Goal: Book appointment/travel/reservation

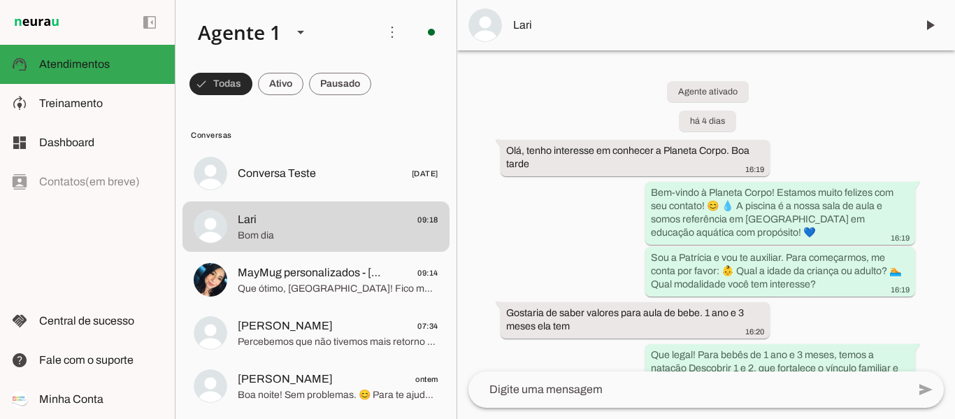
click at [224, 84] on span at bounding box center [220, 84] width 63 height 34
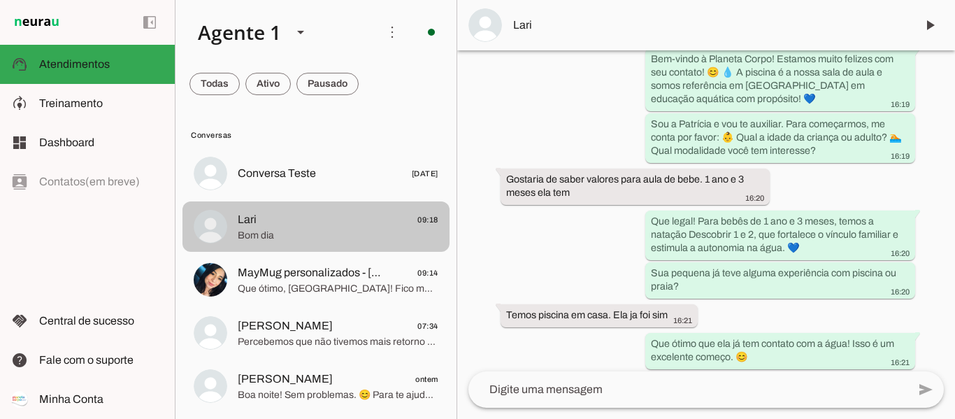
scroll to position [210, 0]
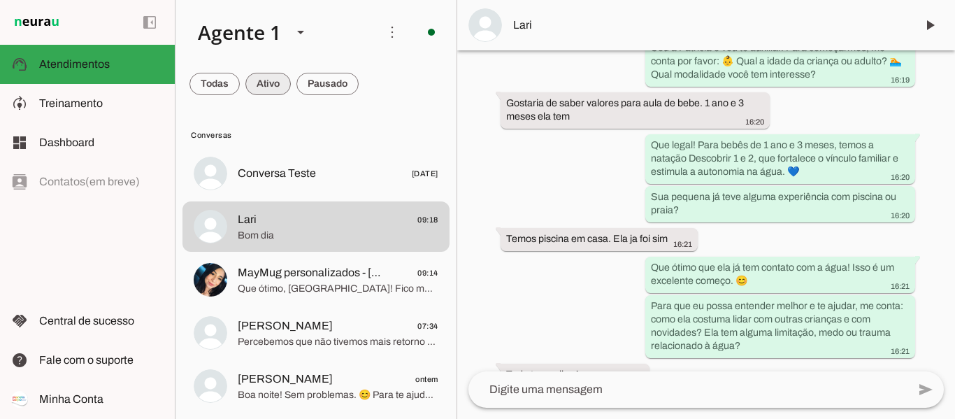
click at [254, 86] on span at bounding box center [267, 84] width 45 height 34
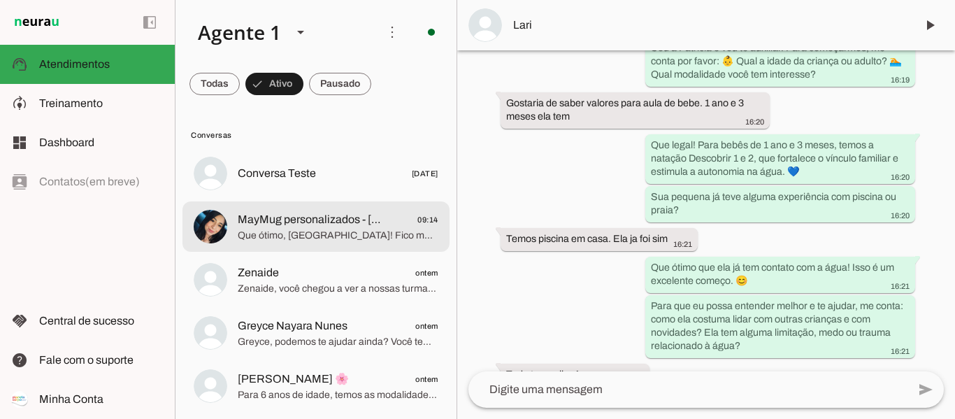
click at [337, 234] on span "Que ótimo, Mayara! Fico muito feliz que você tenha se decidido pela aula experi…" at bounding box center [338, 236] width 201 height 14
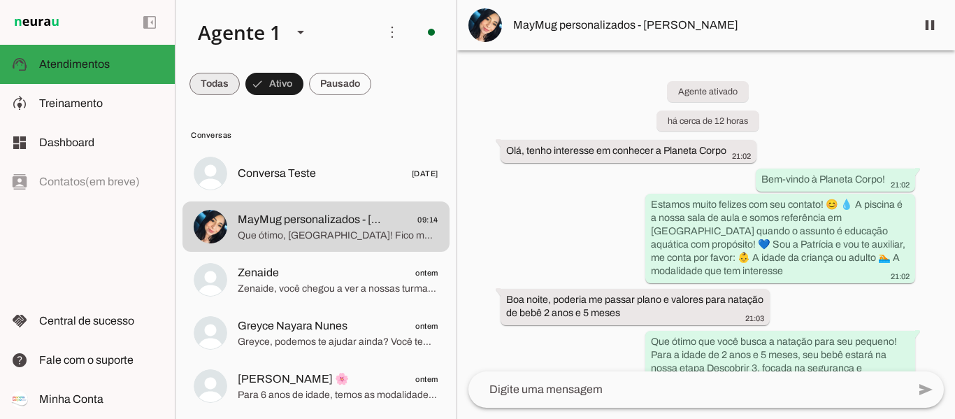
click at [214, 93] on span at bounding box center [214, 84] width 50 height 34
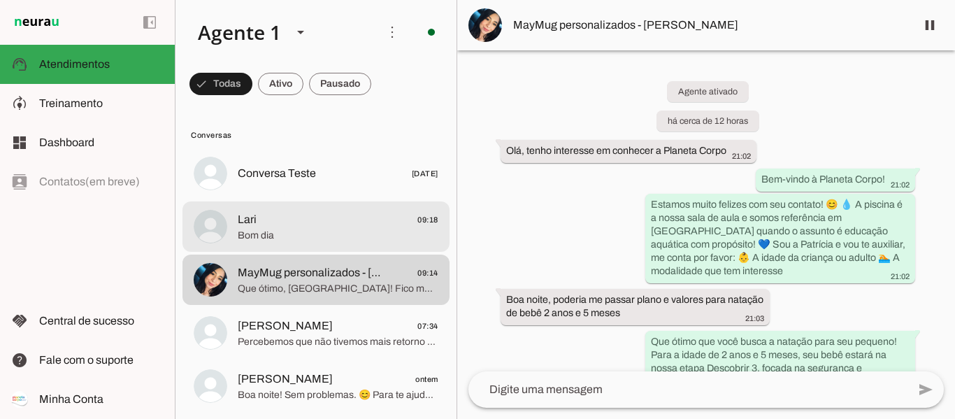
click at [312, 238] on span "Bom dia" at bounding box center [338, 236] width 201 height 14
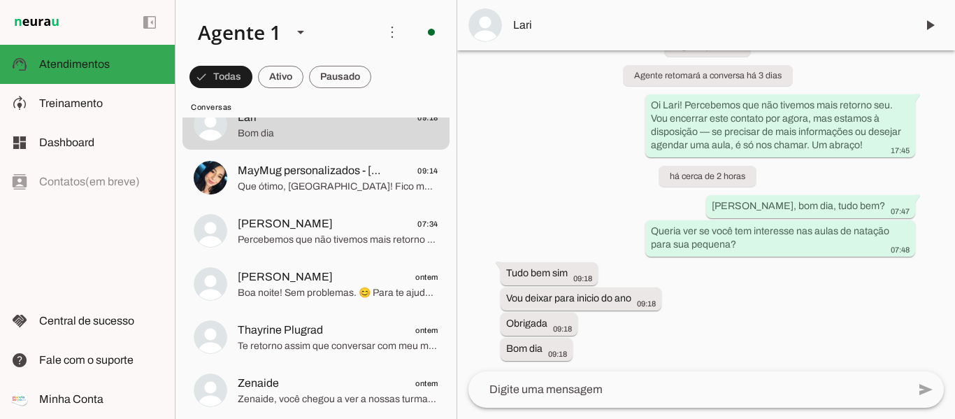
scroll to position [70, 0]
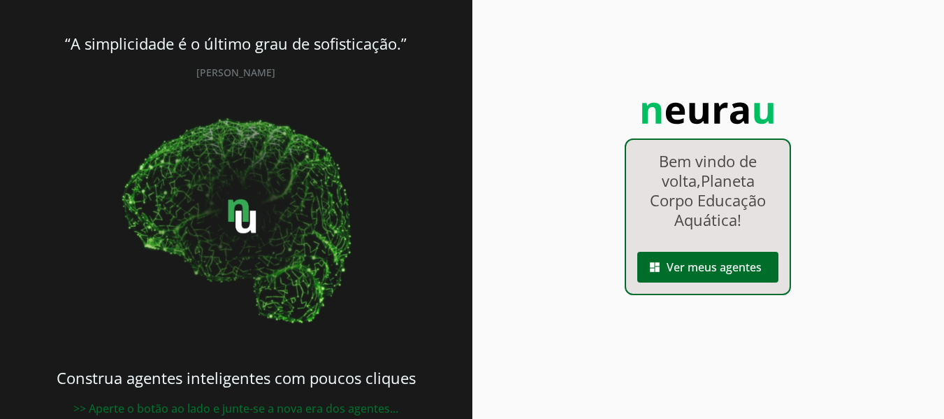
click at [678, 245] on link "dashboard Ver meus agentes" at bounding box center [708, 246] width 164 height 12
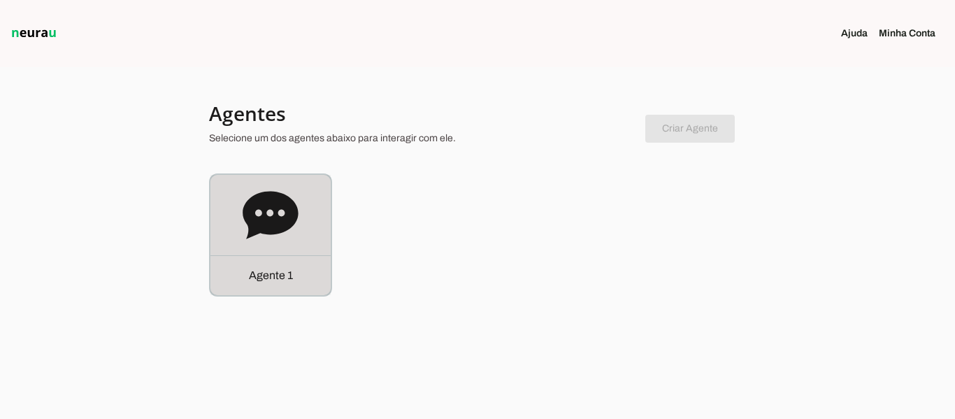
click at [277, 232] on icon at bounding box center [270, 215] width 55 height 48
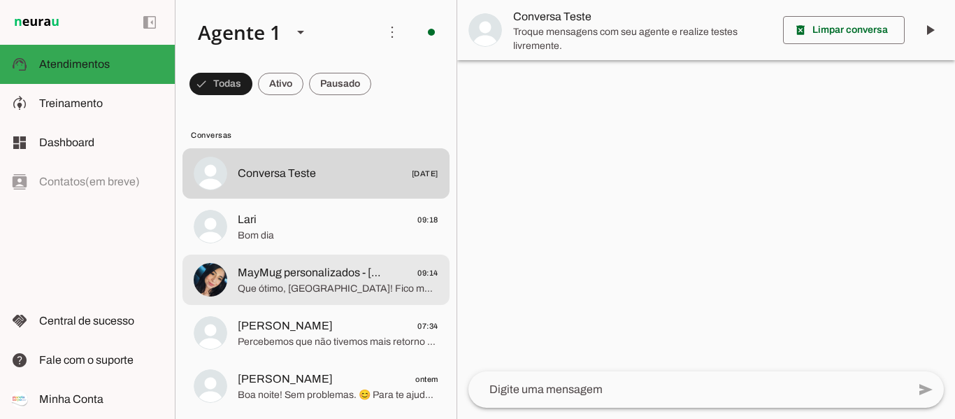
click at [315, 280] on span "MayMug personalizados - [PERSON_NAME]" at bounding box center [310, 272] width 144 height 17
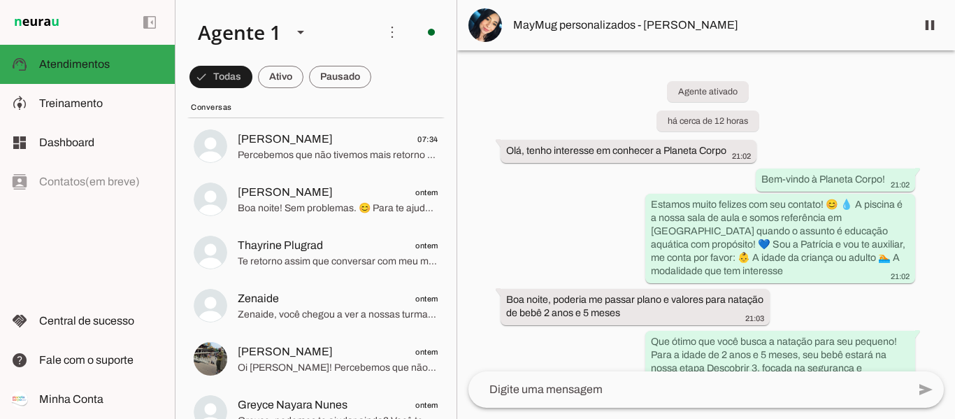
scroll to position [210, 0]
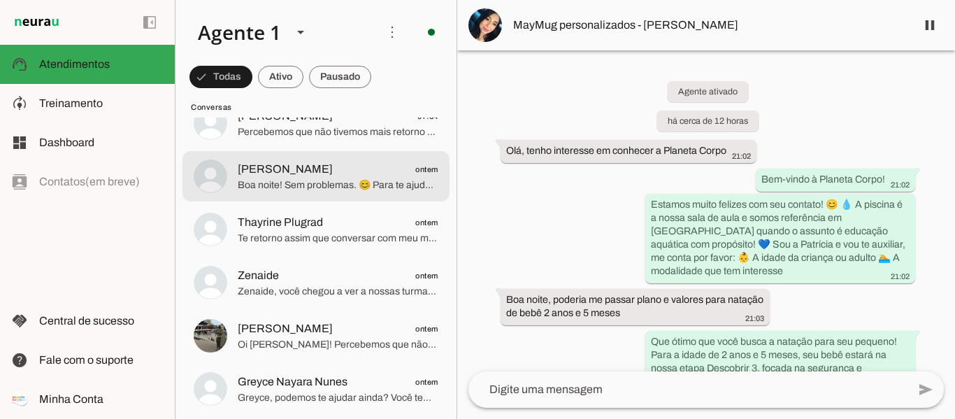
click at [293, 193] on div at bounding box center [338, 176] width 201 height 34
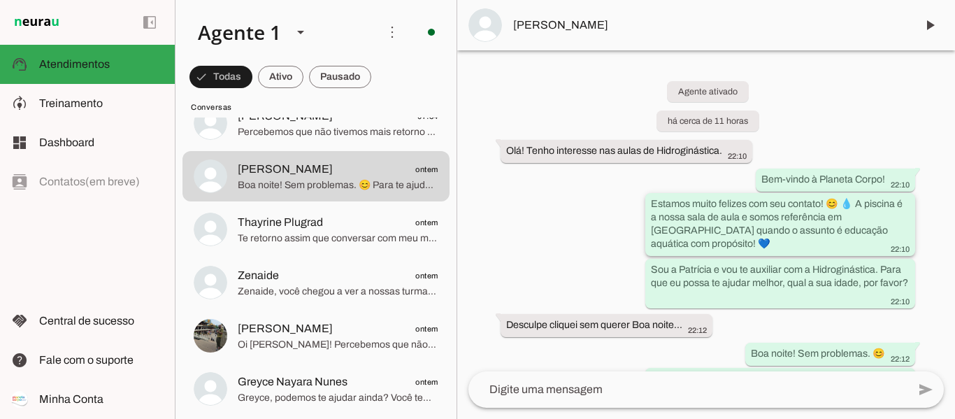
drag, startPoint x: 648, startPoint y: 202, endPoint x: 663, endPoint y: 239, distance: 40.1
click at [663, 239] on div "Estamos muito felizes com seu contato! 😊 💧 A piscina é a nossa sala de aula e s…" at bounding box center [780, 225] width 259 height 57
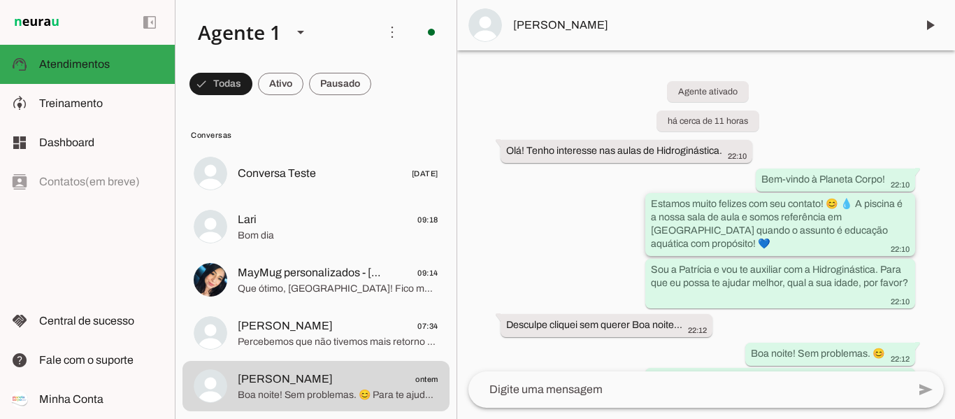
drag, startPoint x: 650, startPoint y: 201, endPoint x: 669, endPoint y: 253, distance: 55.1
click at [669, 253] on whatsapp-message-bubble "Estamos muito felizes com seu contato! 😊 💧 A piscina é a nossa sala de aula e s…" at bounding box center [780, 224] width 270 height 63
drag, startPoint x: 577, startPoint y: 226, endPoint x: 465, endPoint y: 159, distance: 129.5
click at [465, 159] on div "Agente ativado há cerca de 11 horas Olá! Tenho interesse nas aulas de Hidroginá…" at bounding box center [706, 210] width 498 height 321
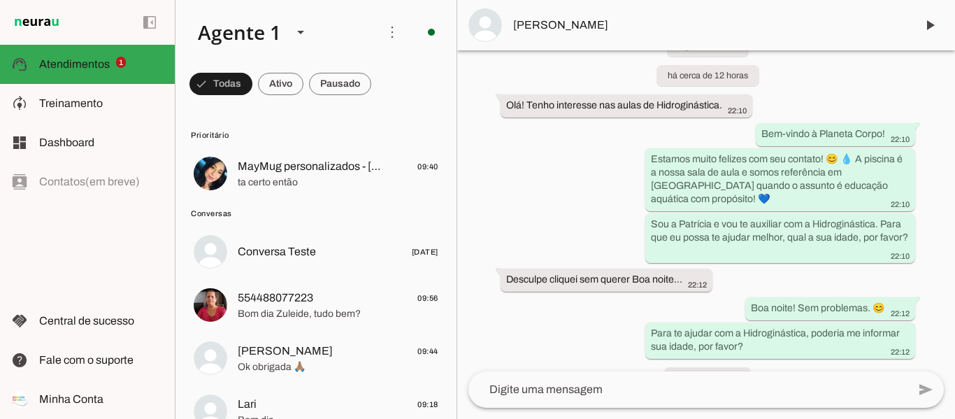
scroll to position [70, 0]
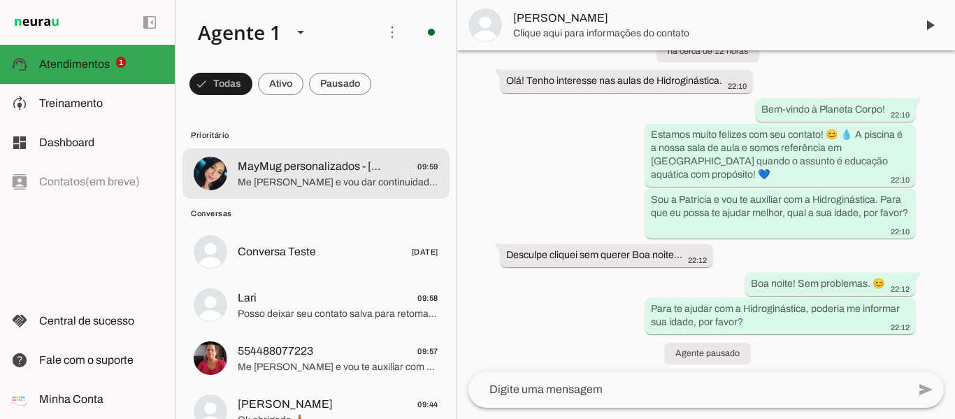
click at [268, 180] on span "Me [PERSON_NAME] e vou dar continuidade no seu atendimento" at bounding box center [338, 182] width 201 height 14
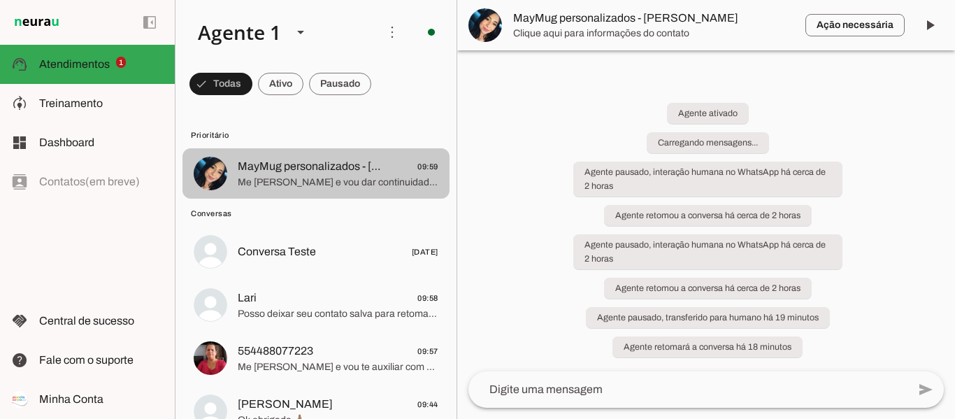
scroll to position [1650, 0]
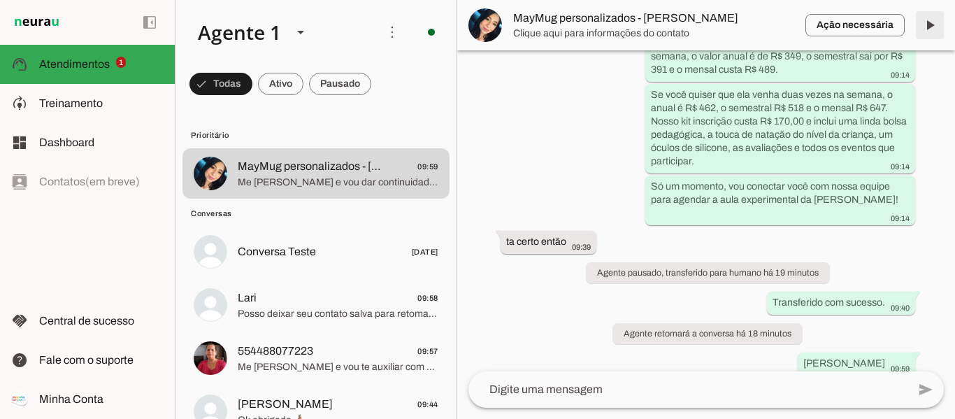
click at [923, 31] on span at bounding box center [930, 25] width 34 height 34
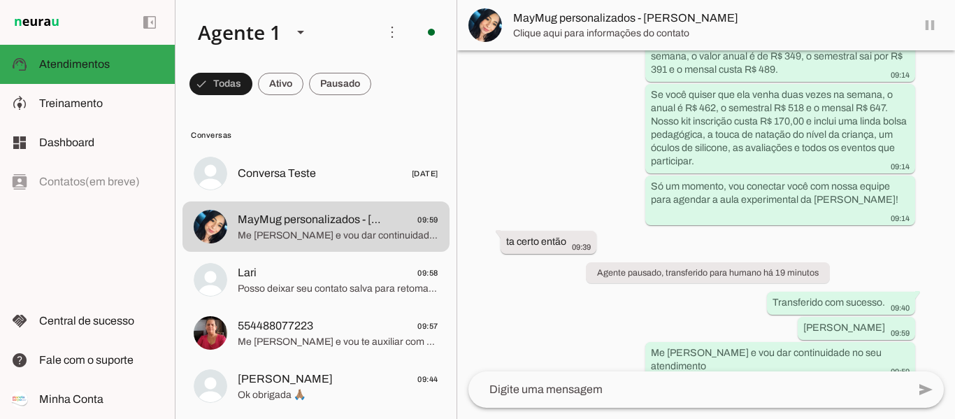
scroll to position [1647, 0]
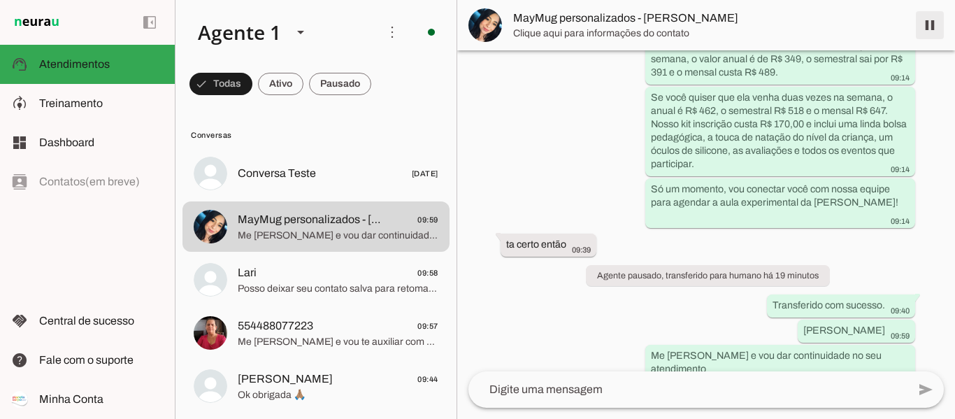
click at [927, 27] on span at bounding box center [930, 25] width 34 height 34
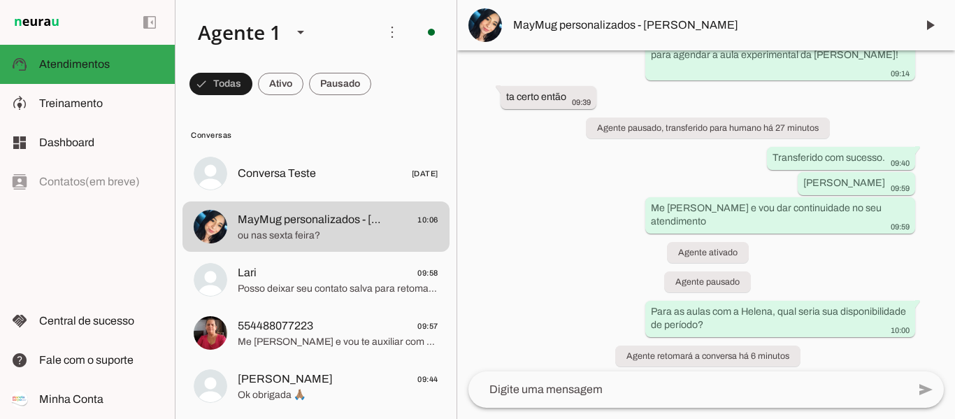
scroll to position [1817, 0]
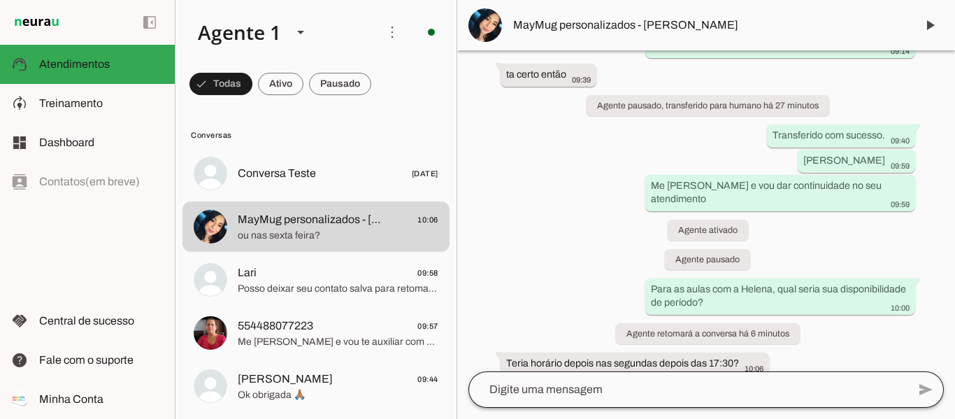
click at [619, 403] on div at bounding box center [687, 389] width 439 height 36
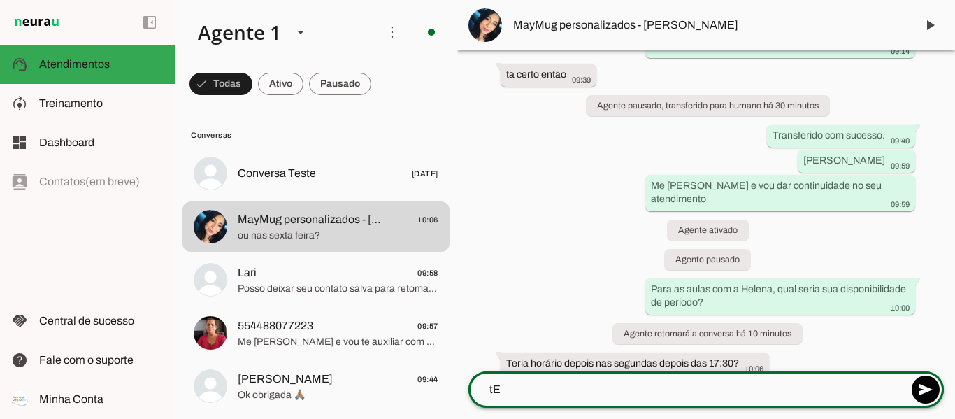
type textarea "t"
type textarea "T"
type textarea "A"
type textarea "Tenho turma"
type md-outlined-text-field "Tenho turma"
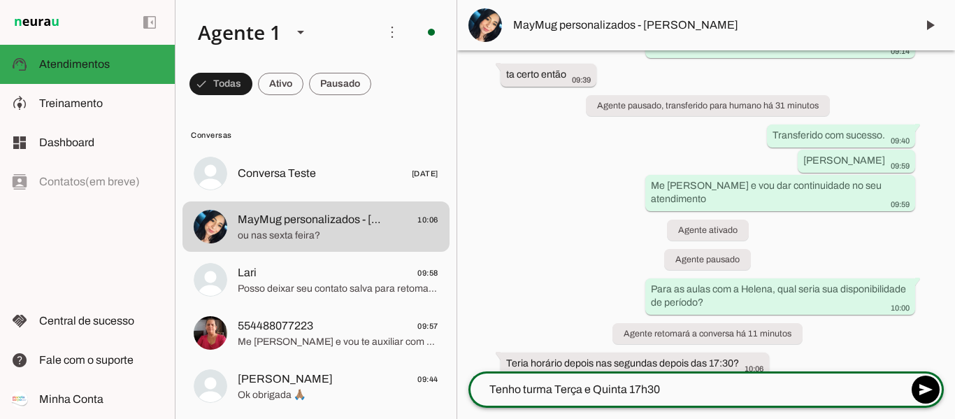
type textarea "Tenho turma Terça e Quinta 17h30"
type md-outlined-text-field "Tenho turma Terça e Quinta 17h30"
click at [555, 389] on textarea "Tenho turma Terça e Quinta 17h30" at bounding box center [687, 389] width 439 height 17
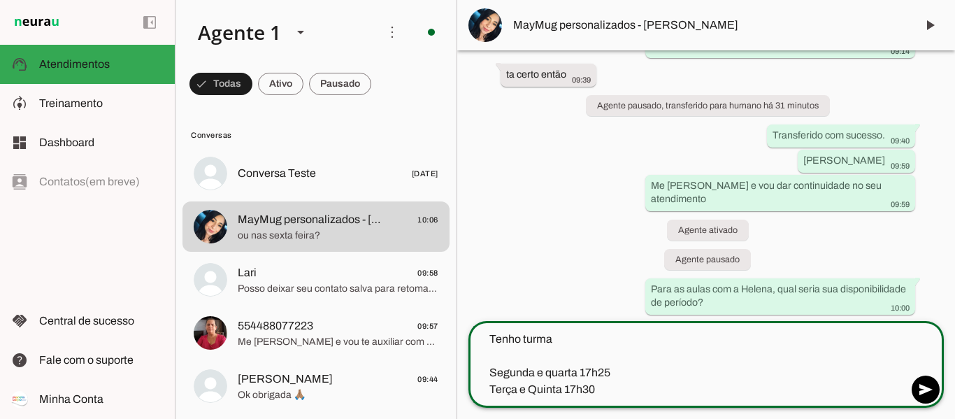
click at [553, 373] on textarea "Tenho turma Segunda e quarta 17h25 Terça e Quinta 17h30" at bounding box center [687, 364] width 439 height 67
click at [560, 336] on textarea "Tenho turma Segunda e Quarta 17h25 Terça e Quinta 17h30" at bounding box center [687, 364] width 439 height 67
click at [524, 333] on textarea "Tenho turma Segunda e Quarta 17h25 Terça e Quinta 17h30" at bounding box center [687, 364] width 439 height 67
click at [684, 332] on textarea "Tenho as seguintes opções de turma Segunda e Quarta 17h25 Terça e Quinta 17h30" at bounding box center [687, 364] width 439 height 67
click at [648, 384] on textarea "Tenho as seguintes opções de turmas Segunda e Quarta 17h25 Terça e Quinta 17h30" at bounding box center [687, 364] width 439 height 67
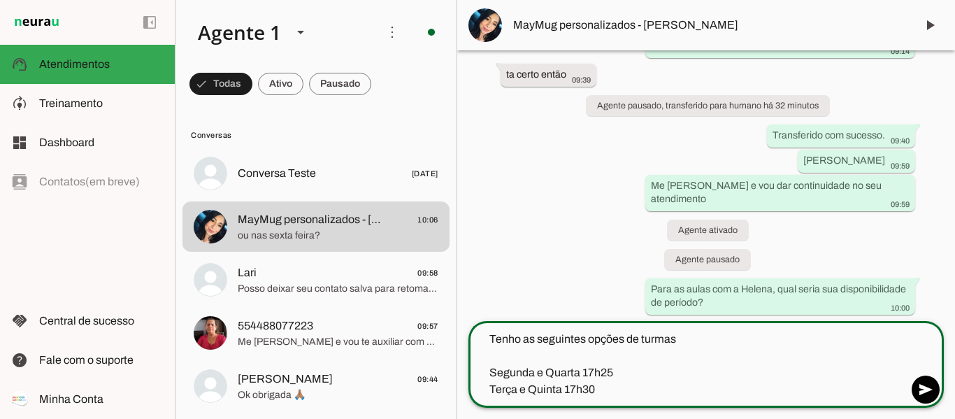
type textarea "Tenho as seguintes opções de turmas Segunda e Quarta 17h25 Terça e Quinta 17h30"
type md-outlined-text-field "Tenho as seguintes opções de turmas Segunda e Quarta 17h25 Terça e Quinta 17h30"
type textarea "Tenho as seguintes opções de turmas Segunda e Quarta 17h25 Terça e Quinta 17h30…"
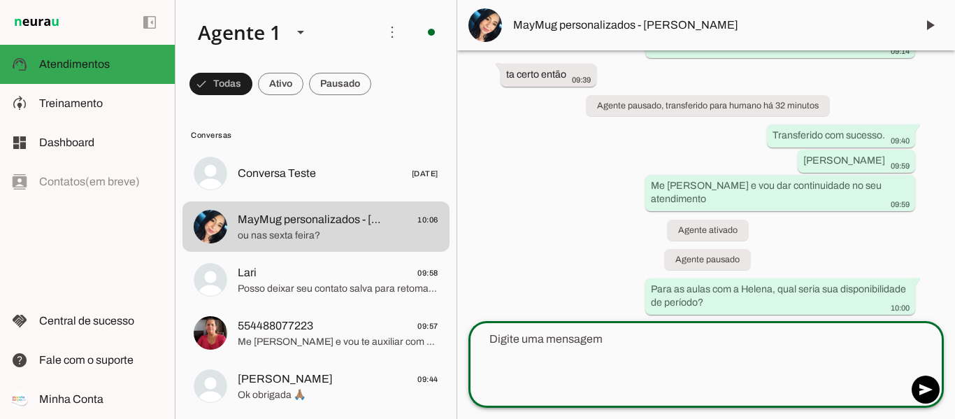
scroll to position [1856, 0]
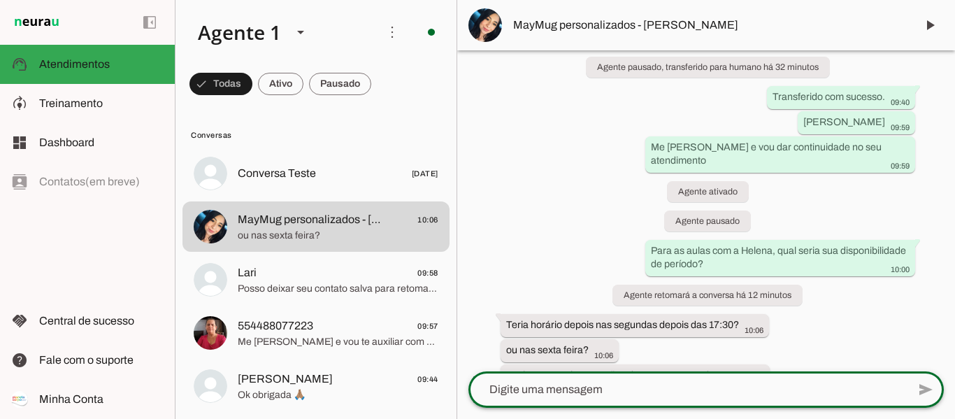
type textarea "N"
type textarea "q"
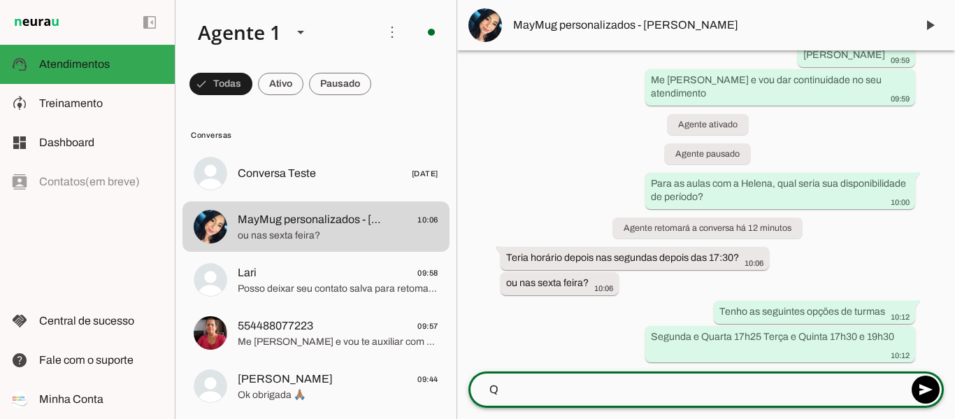
scroll to position [1884, 0]
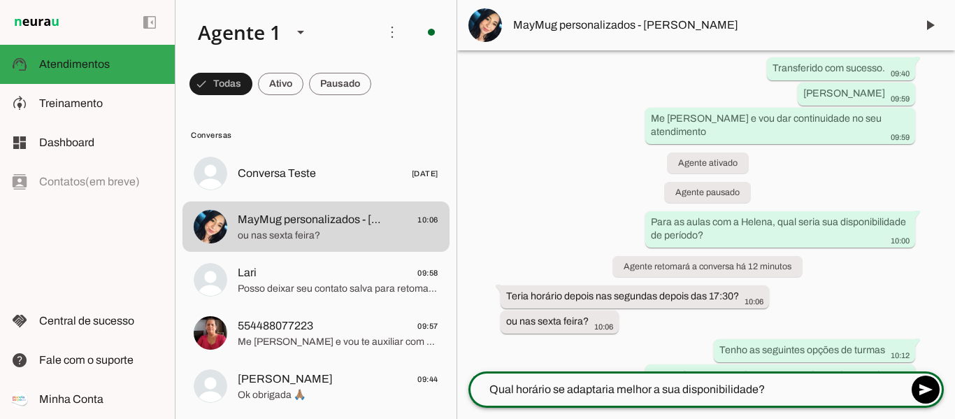
type textarea "Qual horário se adaptaria melhor a sua disponibilidade?"
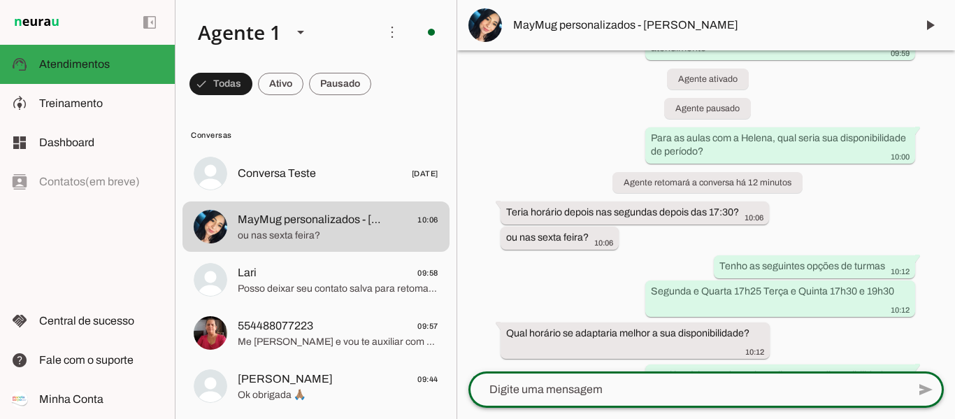
scroll to position [1923, 0]
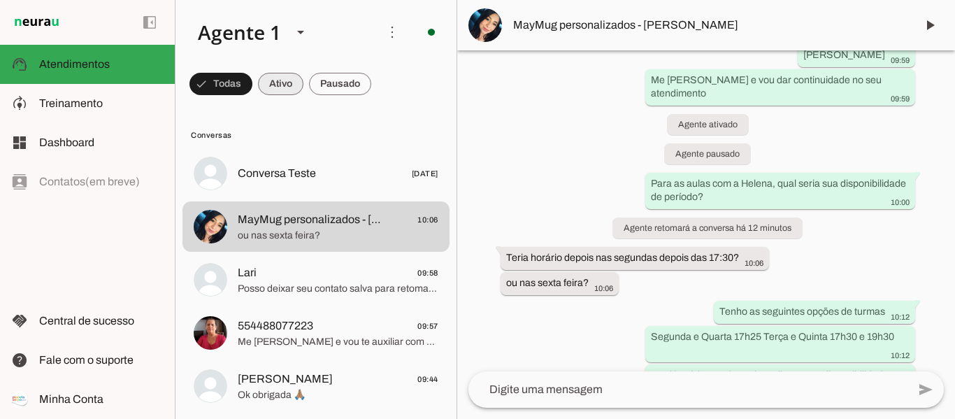
click at [262, 89] on span at bounding box center [280, 84] width 45 height 34
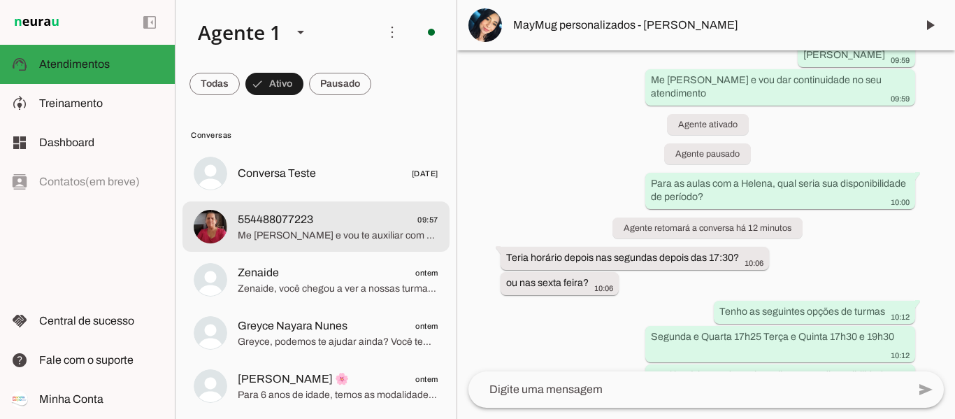
click at [269, 227] on span "554488077223" at bounding box center [275, 219] width 75 height 17
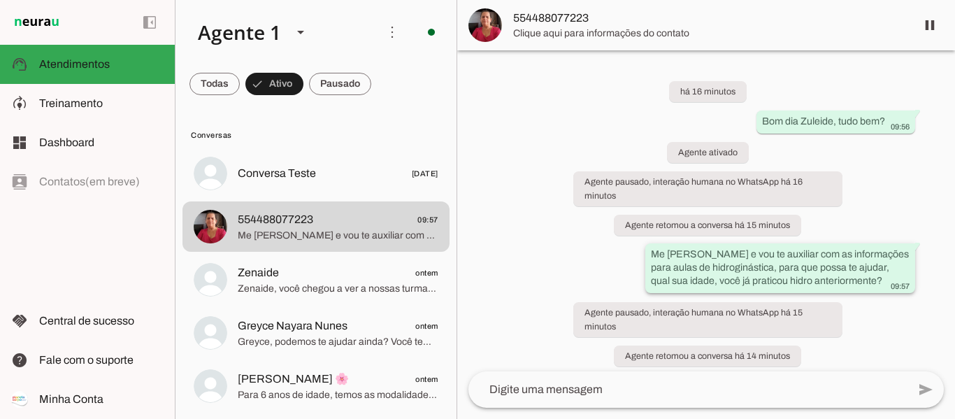
scroll to position [22, 0]
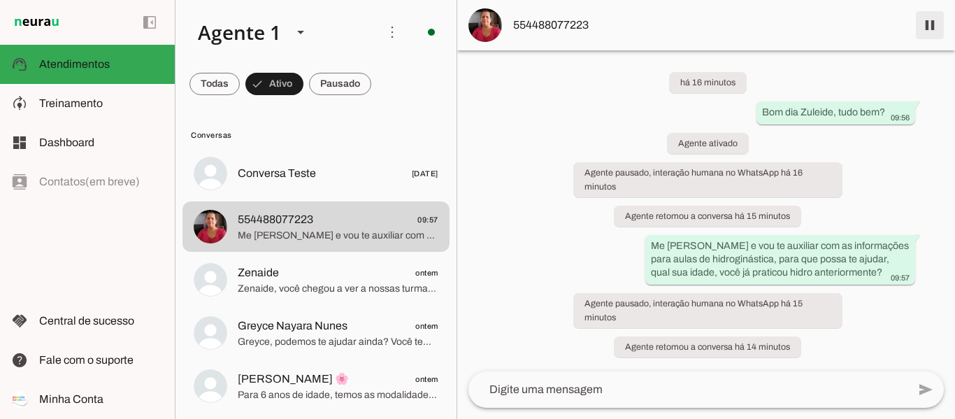
click at [931, 25] on span at bounding box center [930, 25] width 34 height 34
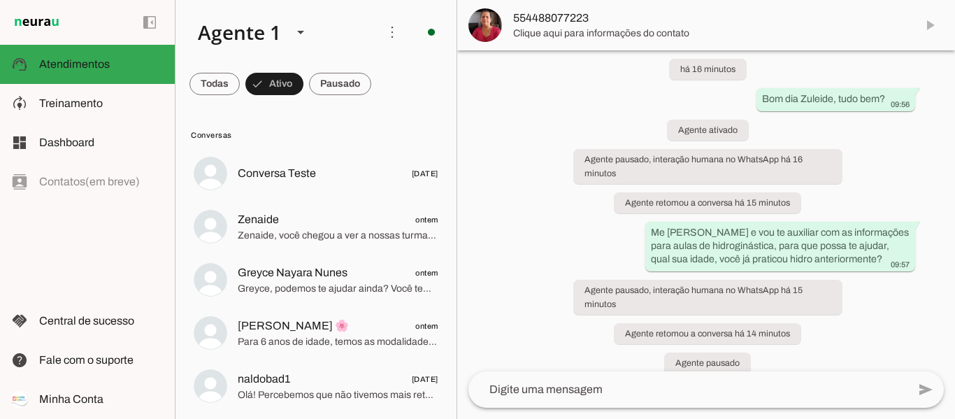
scroll to position [81, 0]
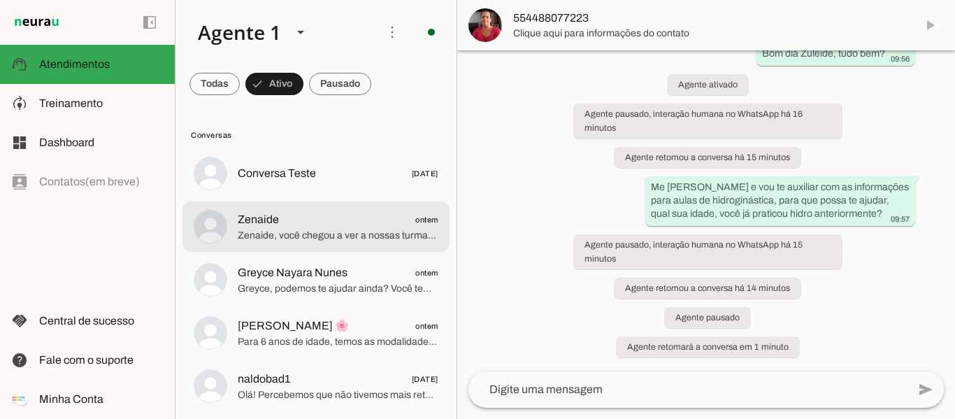
click at [289, 225] on span "Zenaide ontem" at bounding box center [338, 219] width 201 height 17
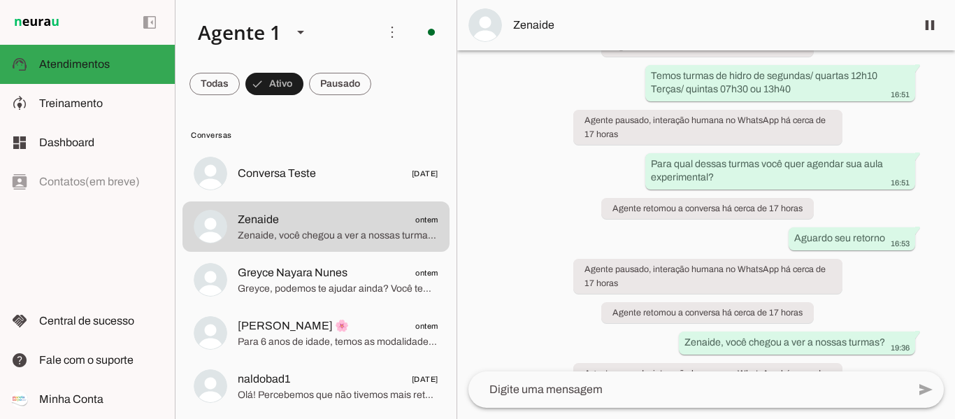
scroll to position [1011, 0]
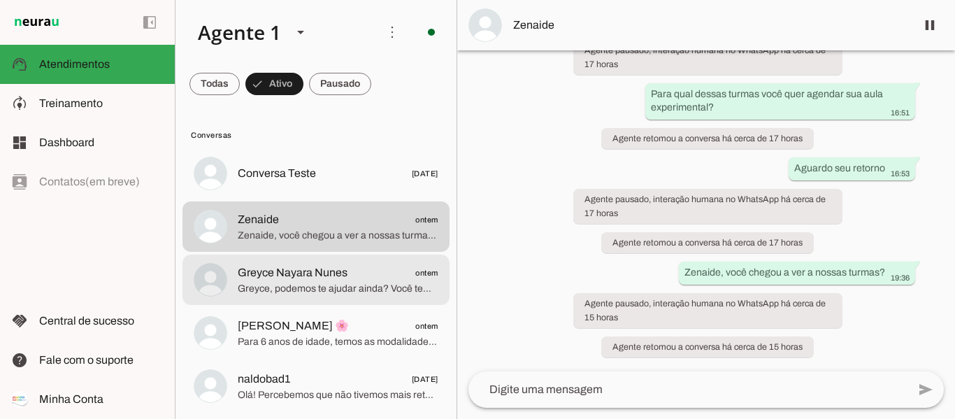
click at [296, 289] on span "Greyce, podemos te ajudar ainda? Você tem alguma dúvida, algo específico para o…" at bounding box center [338, 289] width 201 height 14
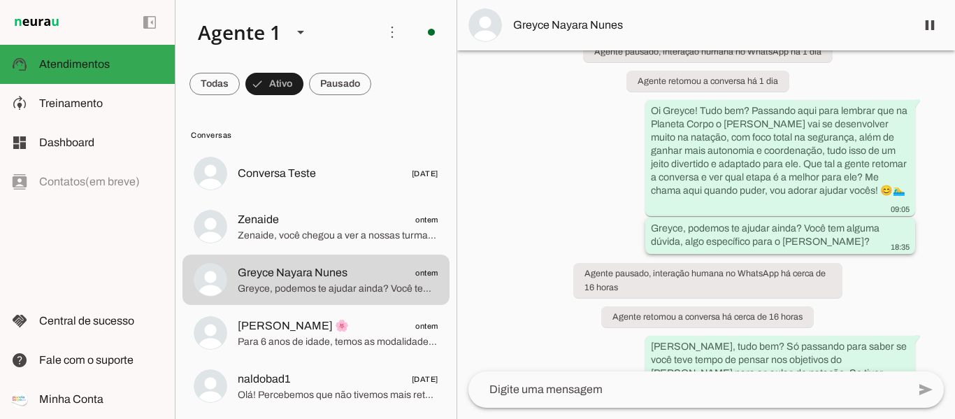
scroll to position [1128, 0]
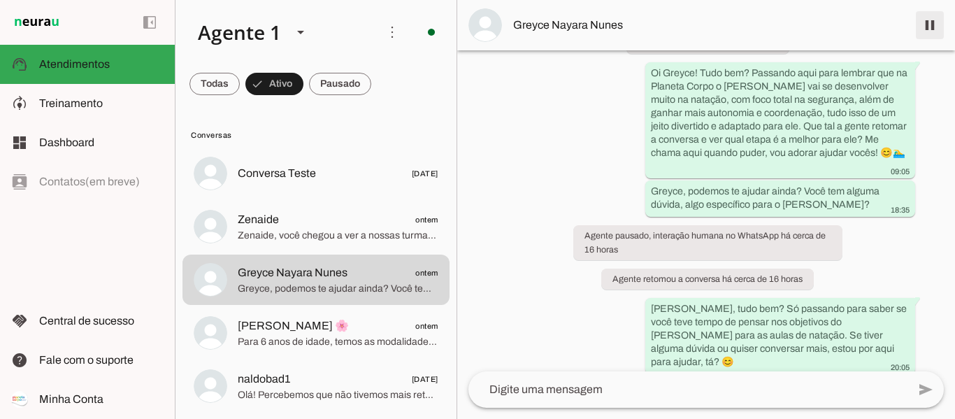
click at [923, 31] on span at bounding box center [930, 25] width 34 height 34
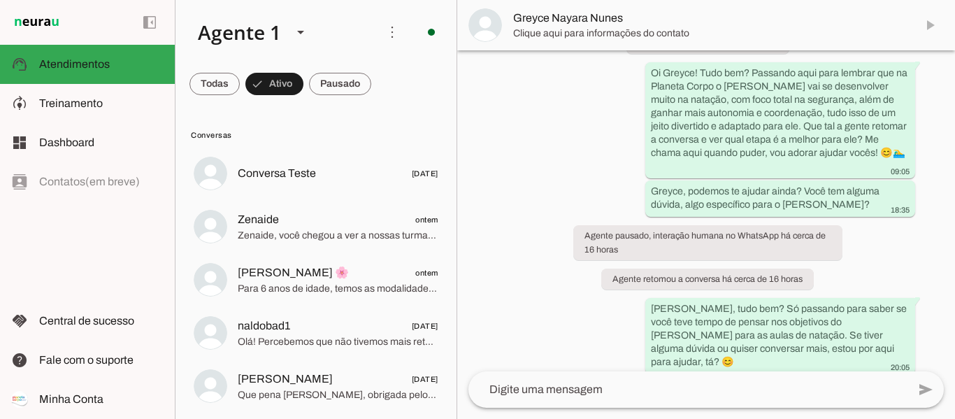
scroll to position [1190, 0]
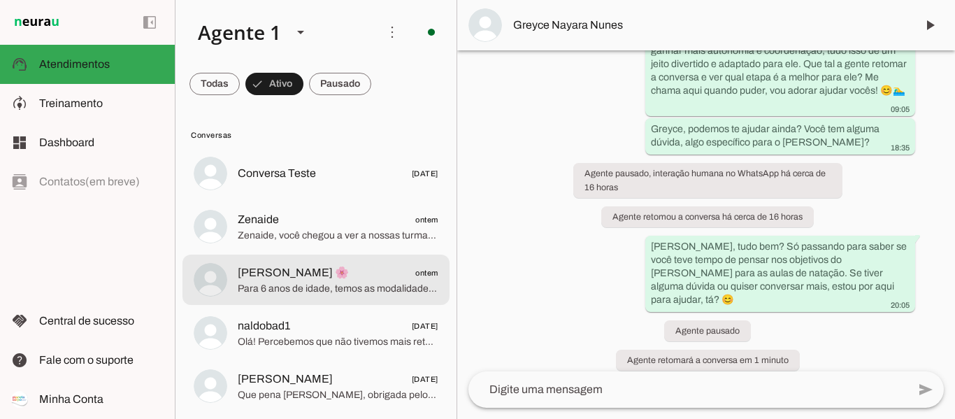
click at [329, 284] on span "Para 6 anos de idade, temos as modalidades Descobrir 3 e Explorar. O professor …" at bounding box center [338, 289] width 201 height 14
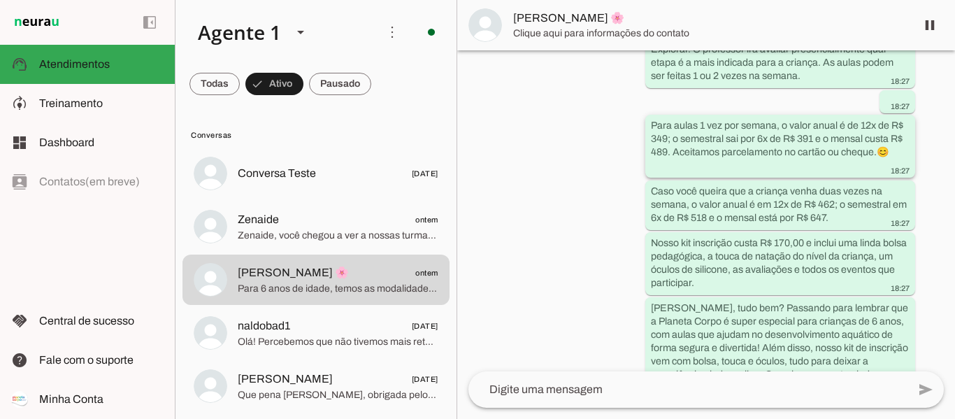
scroll to position [685, 0]
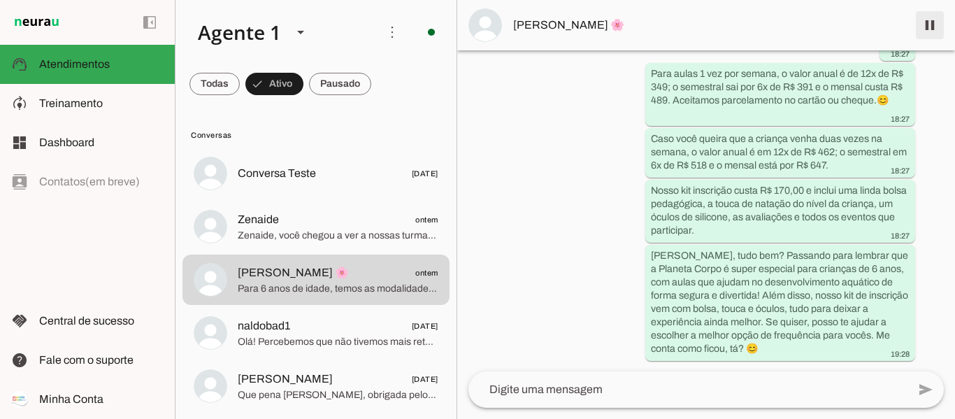
click at [928, 23] on span at bounding box center [930, 25] width 34 height 34
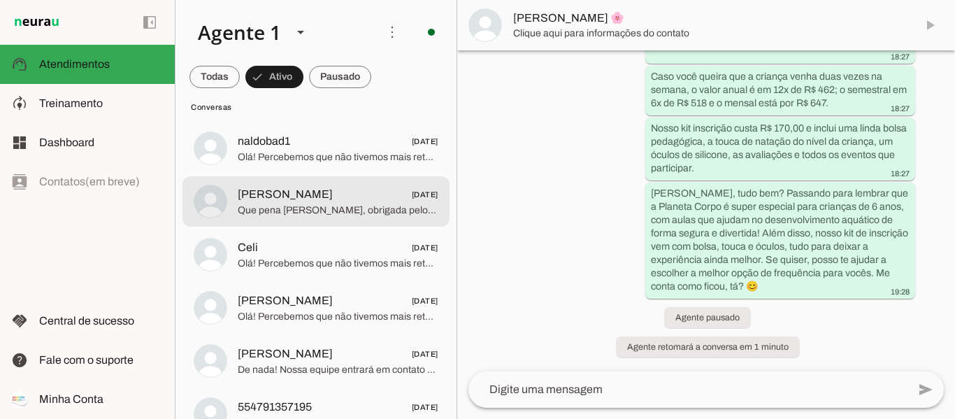
scroll to position [140, 0]
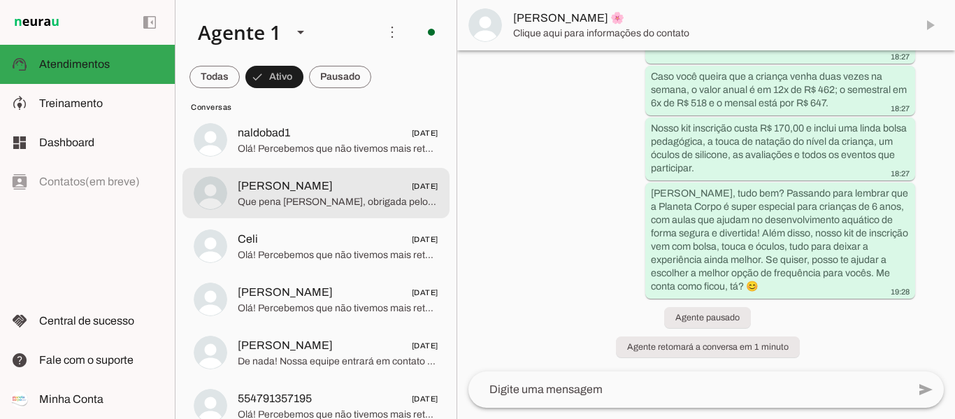
click at [285, 199] on span "Que pena Simone, obrigada pelo seu retorno e interesse" at bounding box center [338, 202] width 201 height 14
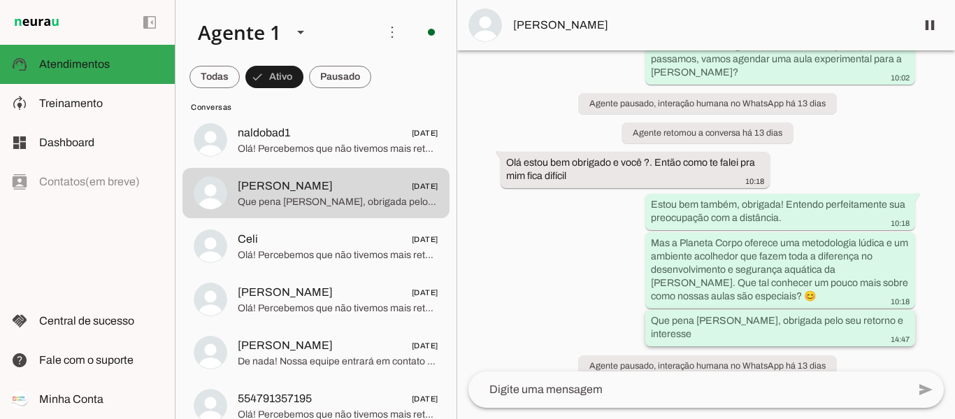
scroll to position [1182, 0]
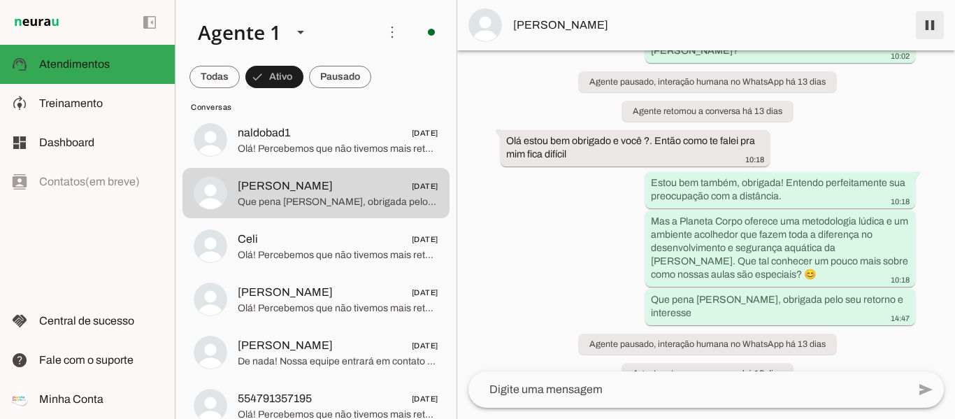
click at [932, 28] on span at bounding box center [930, 25] width 34 height 34
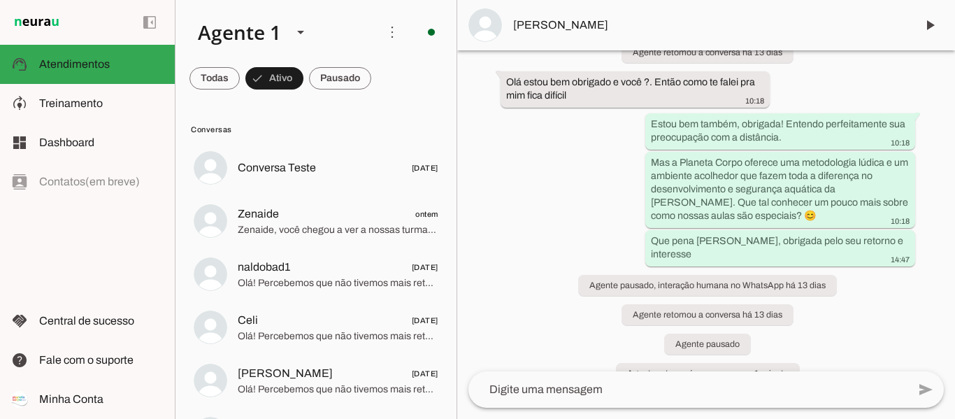
scroll to position [0, 0]
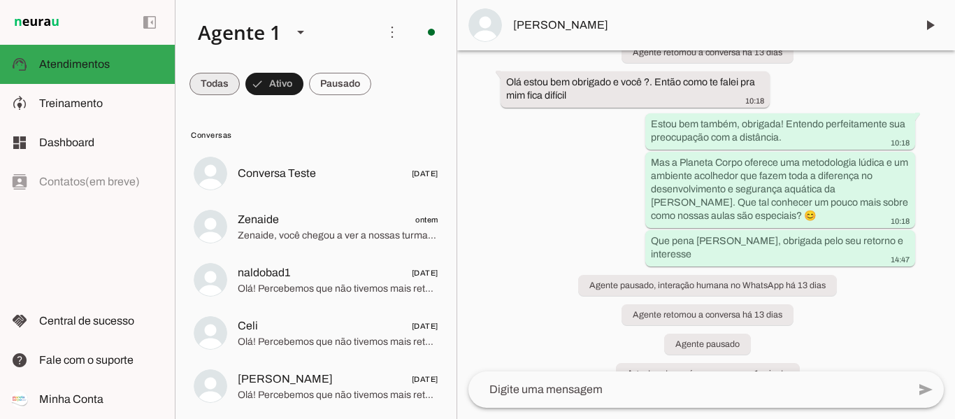
click at [215, 80] on span at bounding box center [214, 84] width 50 height 34
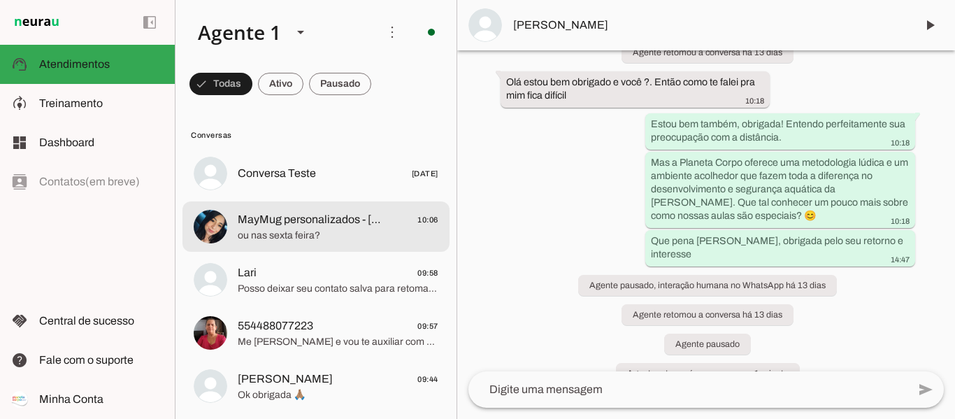
click at [329, 225] on span "MayMug personalizados - [PERSON_NAME]" at bounding box center [310, 219] width 144 height 17
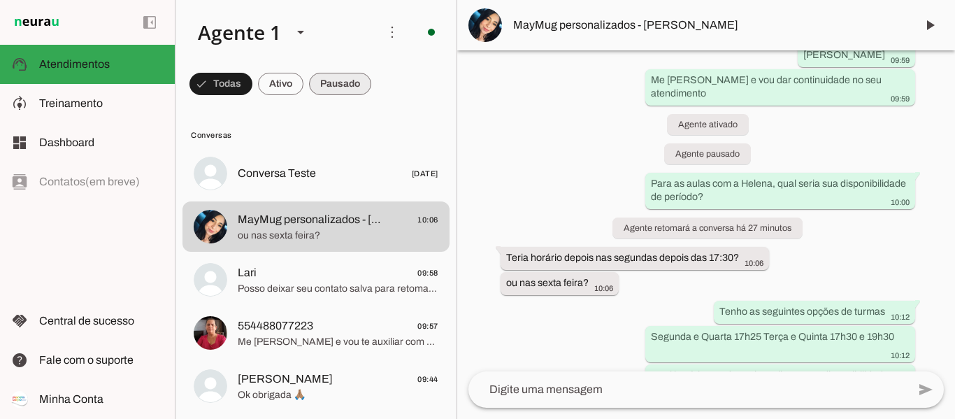
click at [338, 85] on span at bounding box center [340, 84] width 62 height 34
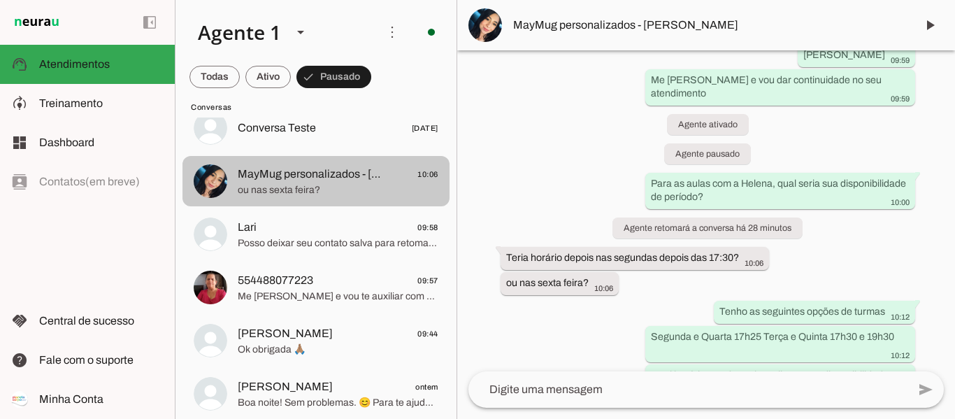
scroll to position [70, 0]
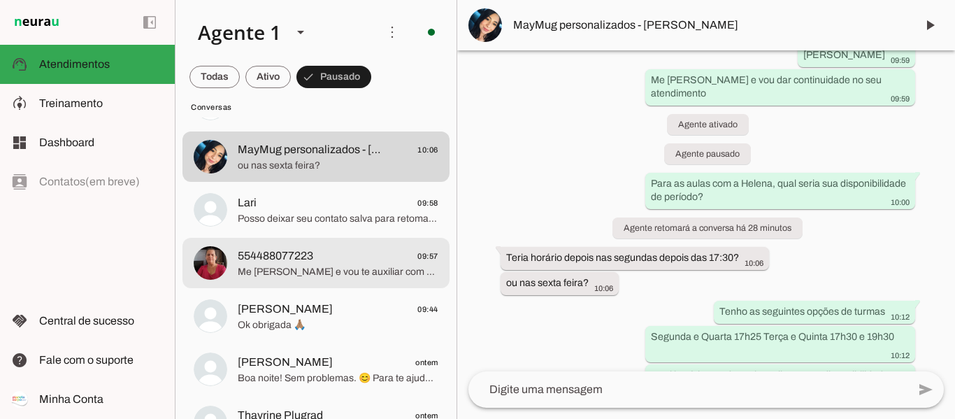
click at [301, 267] on span "Me [PERSON_NAME] e vou te auxiliar com as informações para aulas de hidroginást…" at bounding box center [338, 272] width 201 height 14
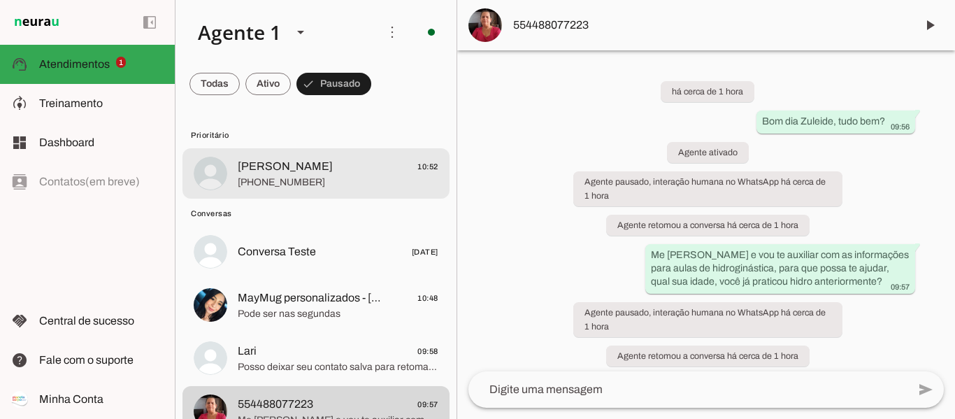
click at [289, 173] on span "[PERSON_NAME] 10:52" at bounding box center [338, 166] width 201 height 17
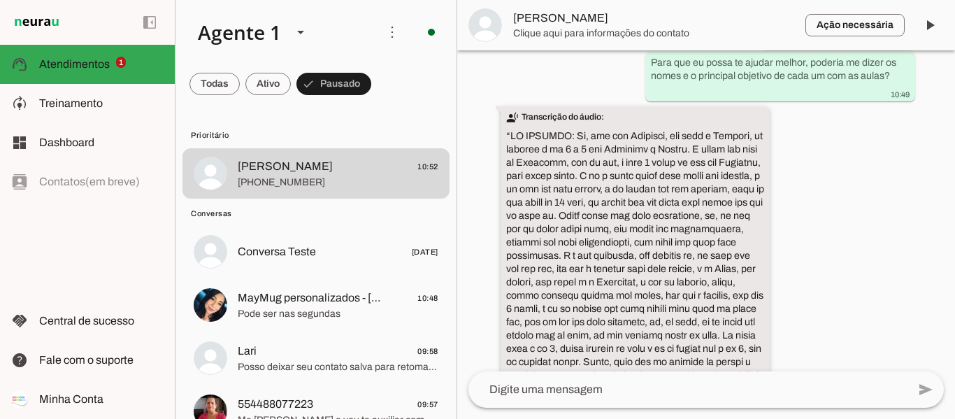
scroll to position [322, 0]
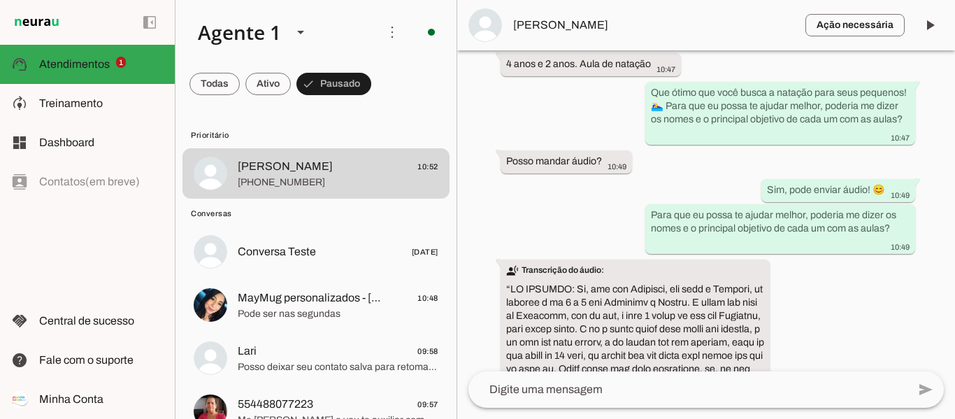
click at [946, 33] on md-item "Ação necessária O Agente detectou que uma ação humana é necessária, resolva a q…" at bounding box center [706, 25] width 498 height 50
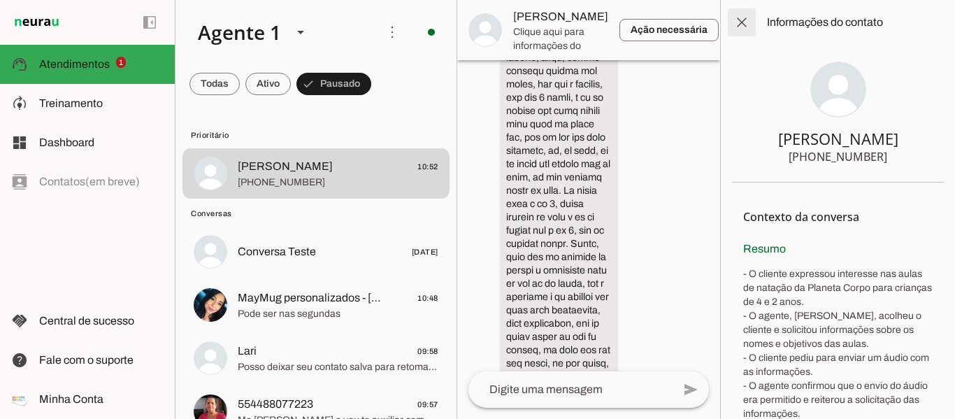
click at [742, 28] on span at bounding box center [742, 23] width 34 height 34
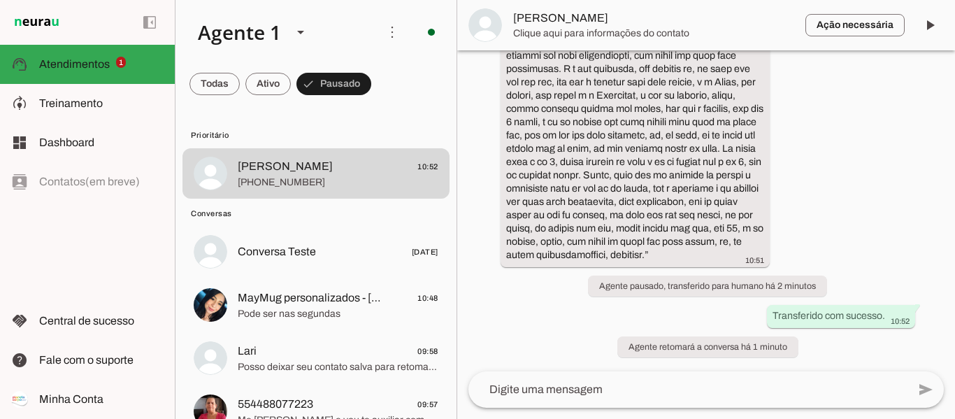
scroll to position [236, 0]
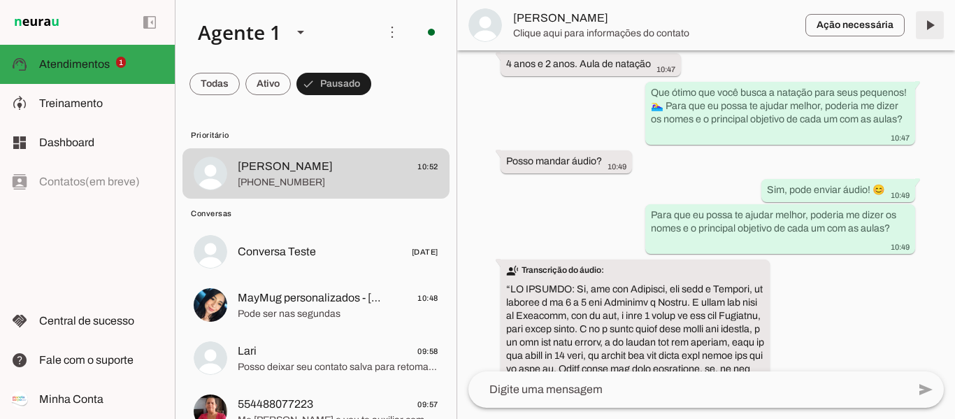
click at [937, 23] on span at bounding box center [930, 25] width 34 height 34
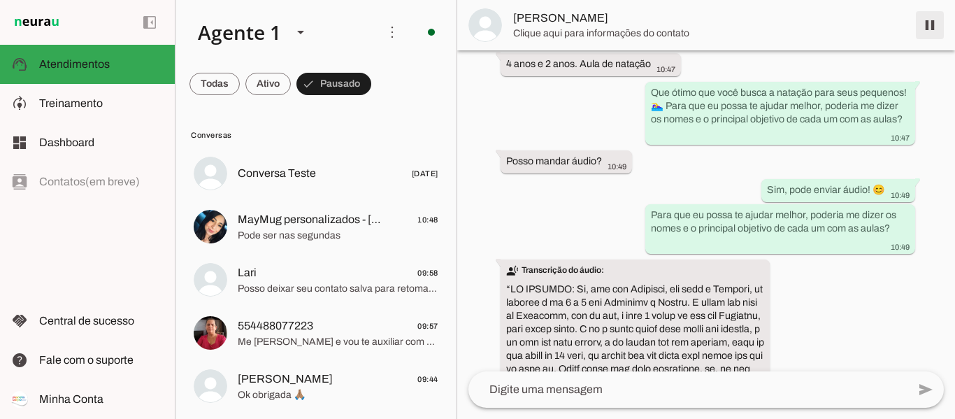
click at [930, 25] on span at bounding box center [930, 25] width 34 height 34
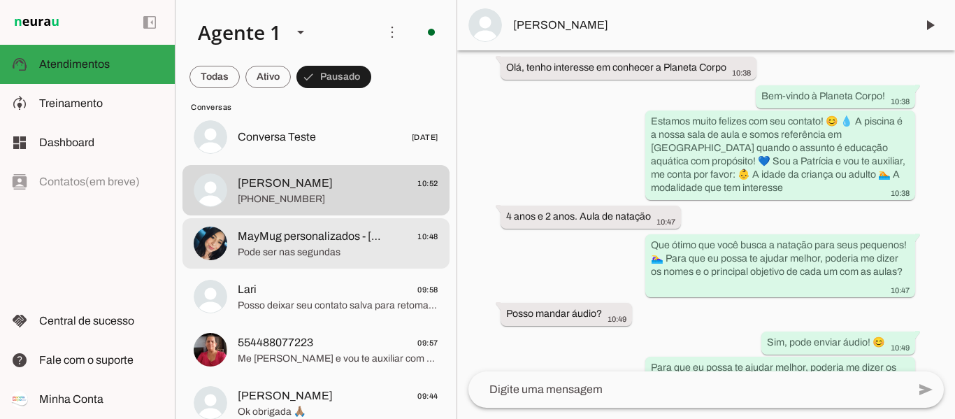
scroll to position [70, 0]
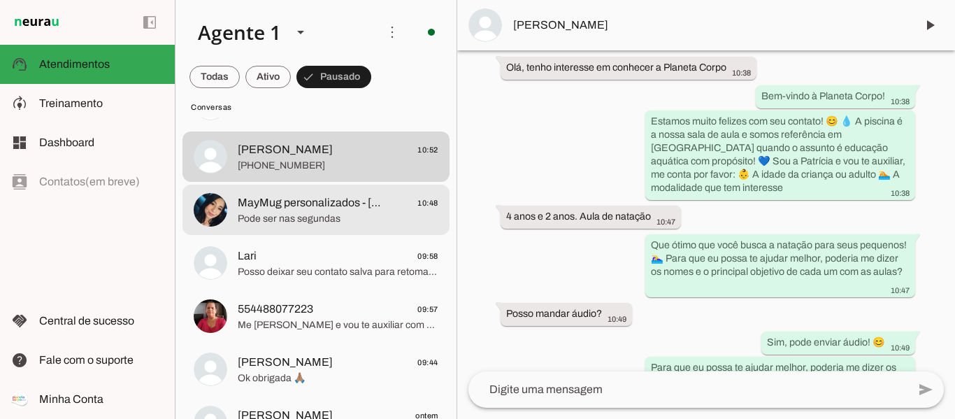
click at [310, 210] on span "MayMug personalizados - [PERSON_NAME]" at bounding box center [310, 202] width 144 height 17
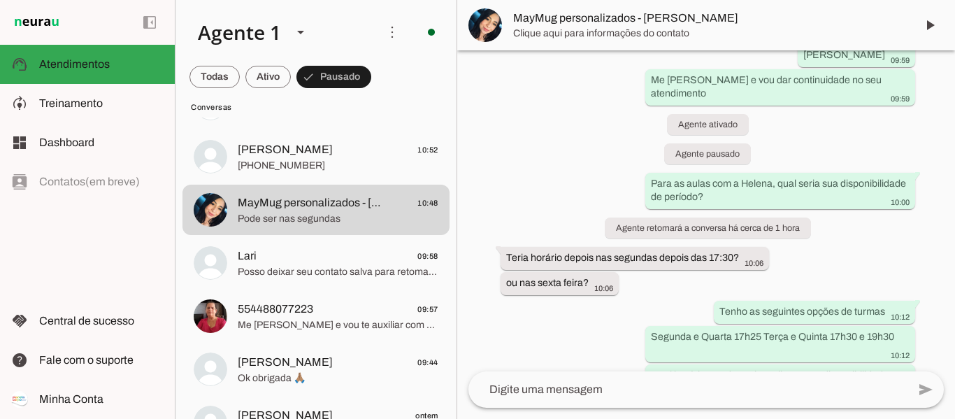
scroll to position [1951, 0]
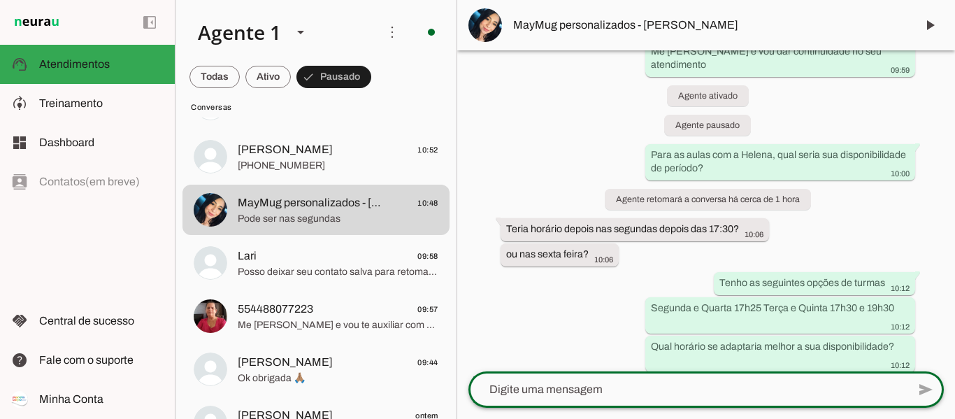
click at [721, 389] on textarea at bounding box center [687, 389] width 439 height 17
type textarea "Show!"
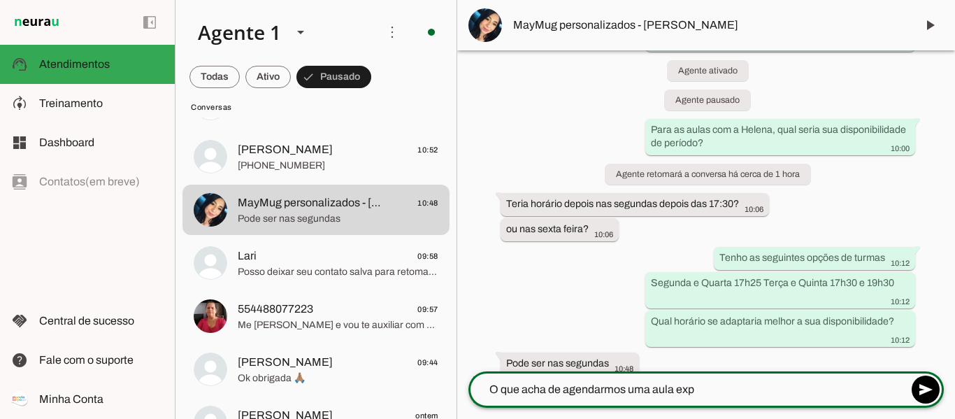
scroll to position [1980, 0]
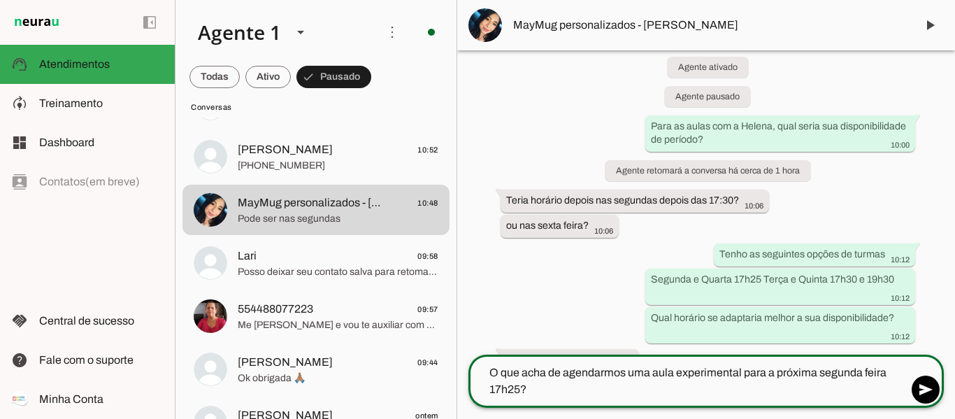
type textarea "O que acha de agendarmos uma aula experimental para a próxima segunda feira 17h…"
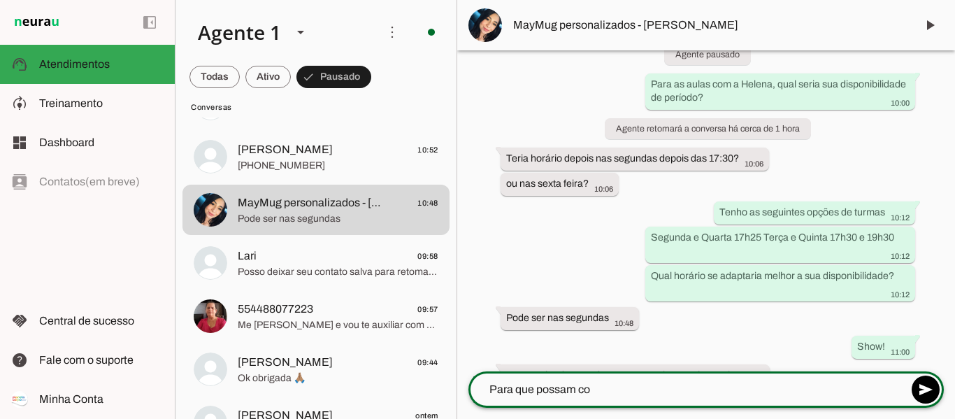
scroll to position [2019, 0]
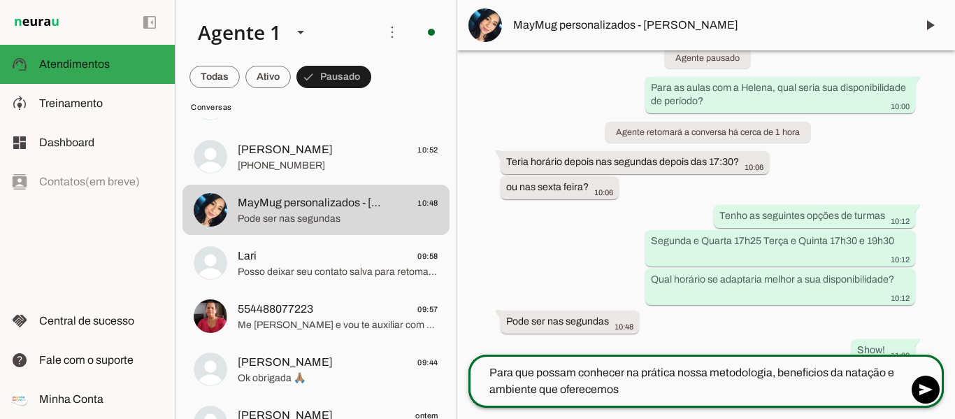
type textarea "Para que possam conhecer na prática nossa metodologia, beneficios da natação e …"
type md-outlined-text-field "Para que possam conhecer na prática nossa metodologia, beneficios da natação e …"
click at [631, 377] on textarea "Para que possam conhecer na prática nossa metodologia, benefícios da natação e …" at bounding box center [687, 381] width 439 height 34
type textarea "Para que possam conhecer na prática nossa metodologia, benefícios da natação e …"
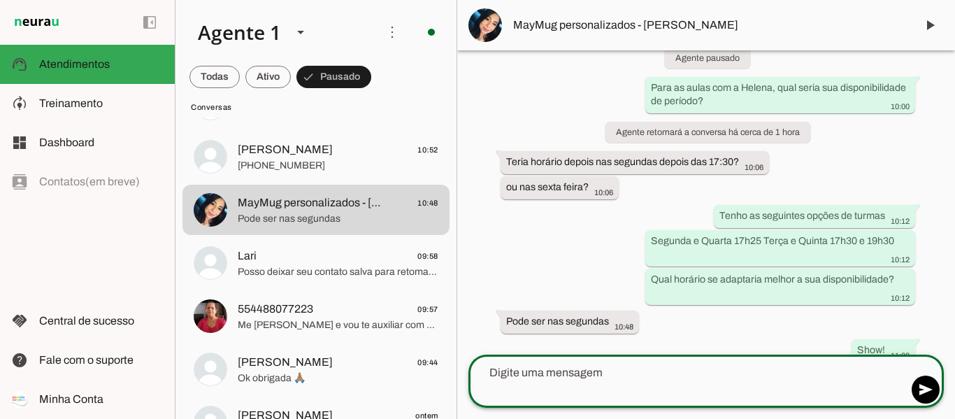
scroll to position [2060, 0]
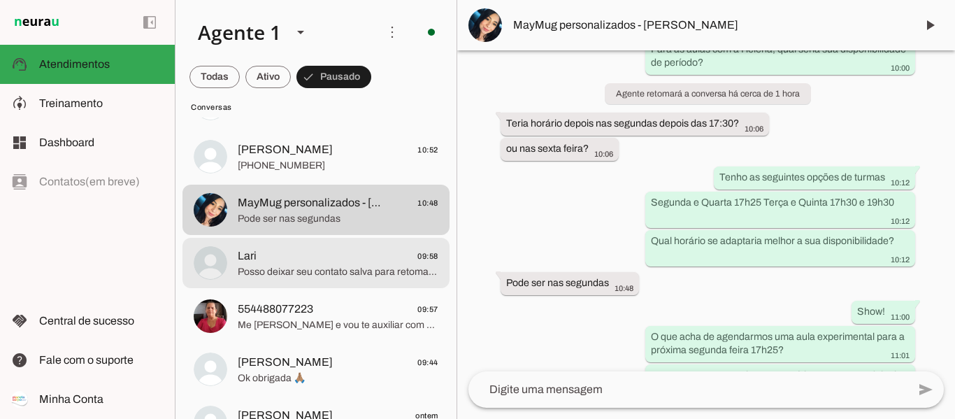
click at [299, 277] on span "Posso deixar seu contato salva para retomar nossa conversa em [GEOGRAPHIC_DATA]?" at bounding box center [338, 272] width 201 height 14
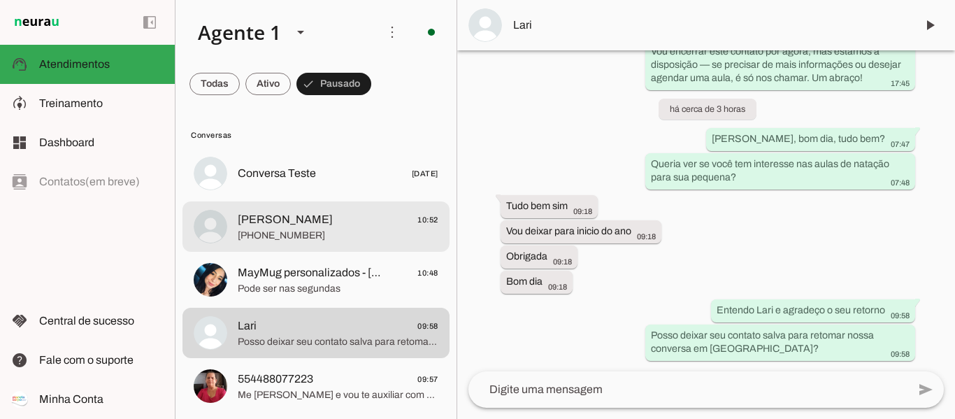
click at [278, 236] on span "[PHONE_NUMBER]" at bounding box center [338, 236] width 201 height 14
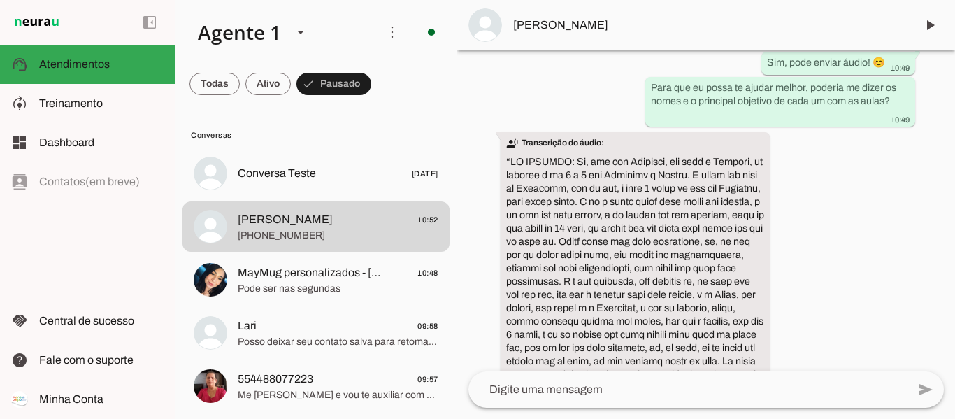
scroll to position [376, 0]
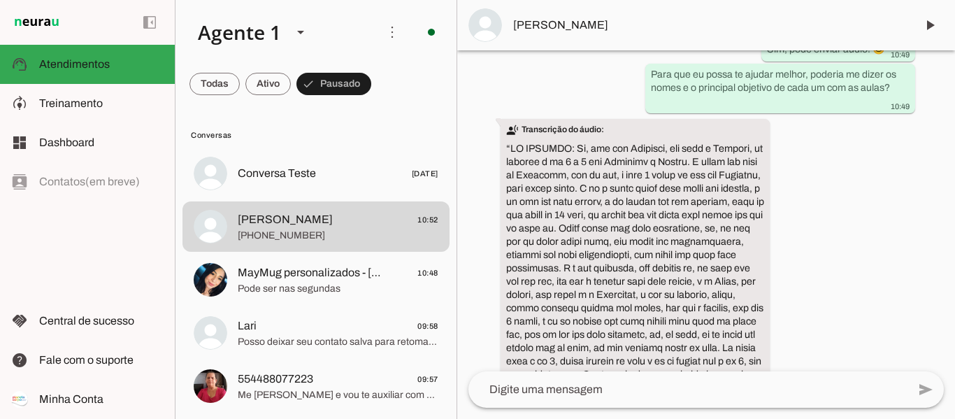
click at [676, 394] on textarea at bounding box center [687, 389] width 439 height 17
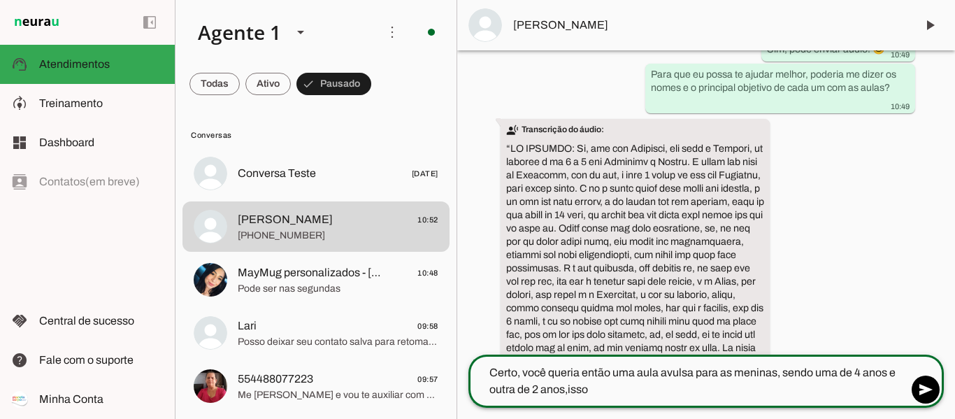
type textarea "Certo, você queria então uma aula avulsa para as meninas, sendo uma de 4 anos e…"
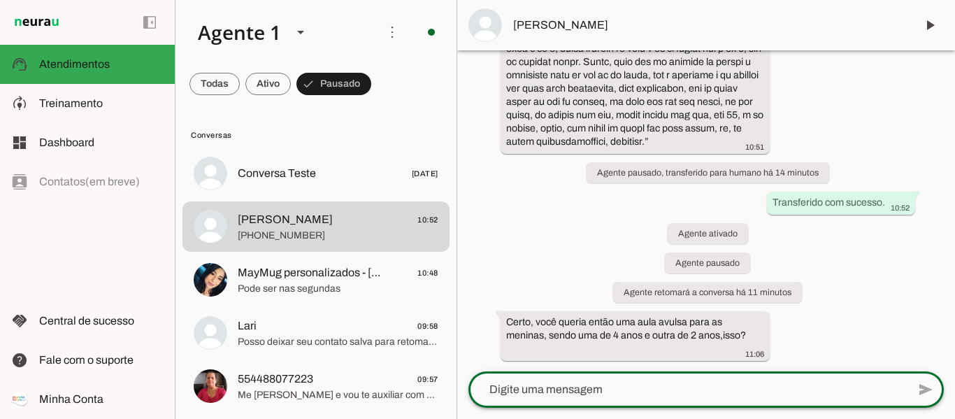
scroll to position [715, 0]
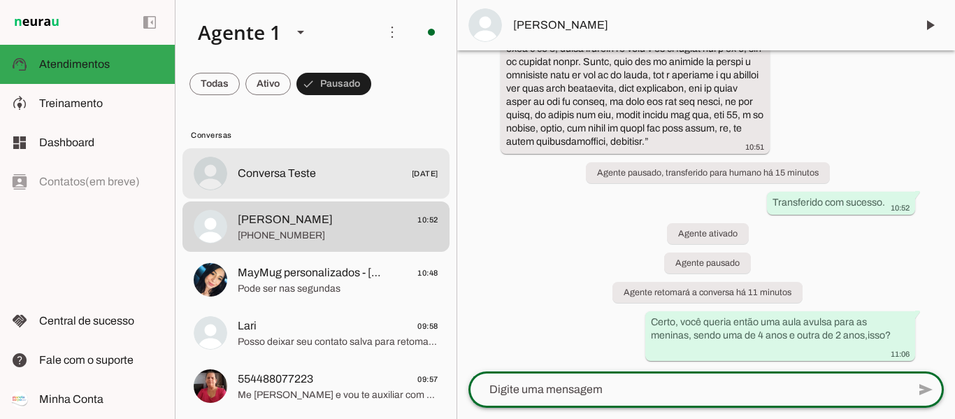
click at [271, 167] on span "Conversa Teste" at bounding box center [277, 173] width 78 height 17
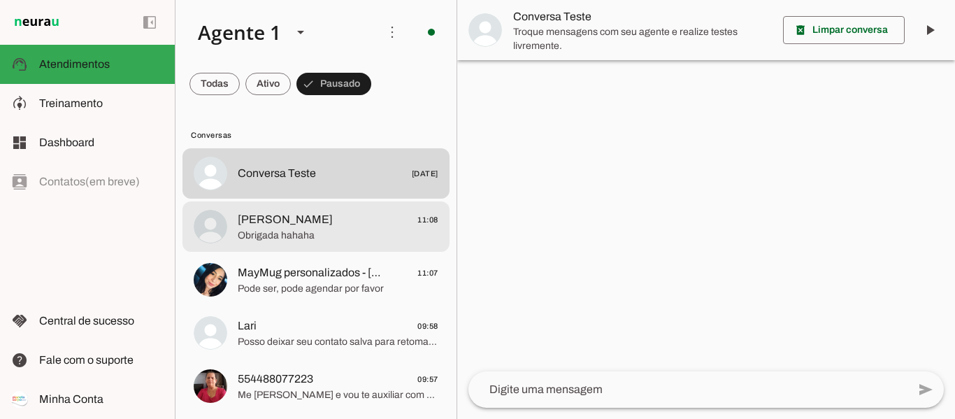
click at [305, 242] on span "Obrigada hahaha" at bounding box center [338, 236] width 201 height 14
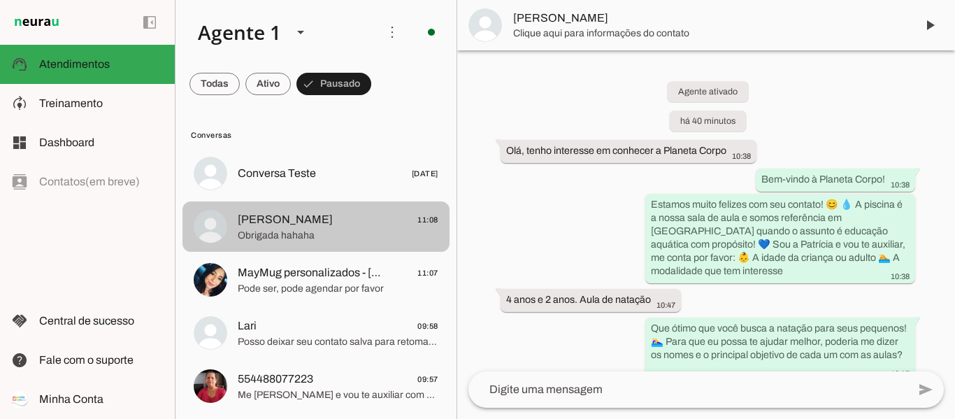
scroll to position [819, 0]
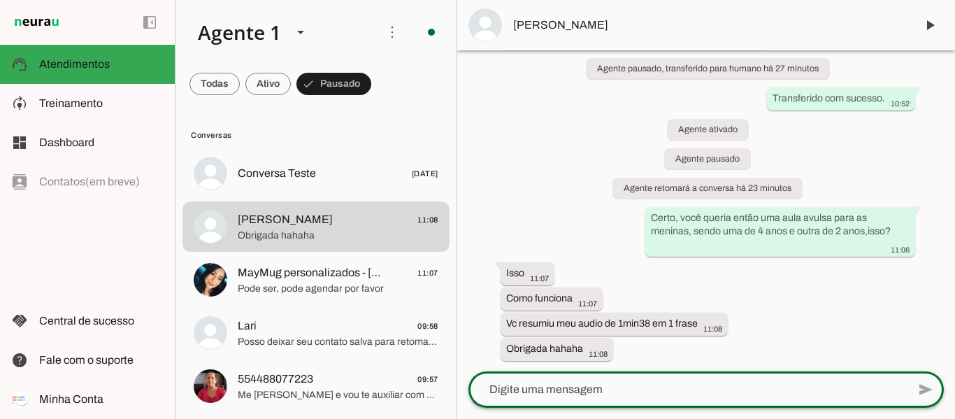
drag, startPoint x: 649, startPoint y: 377, endPoint x: 640, endPoint y: 387, distance: 13.8
click at [640, 387] on textarea at bounding box center [687, 389] width 439 height 17
type textarea "Você vai passar 10 dias aqui, seriam 2 aulas para cada então?"
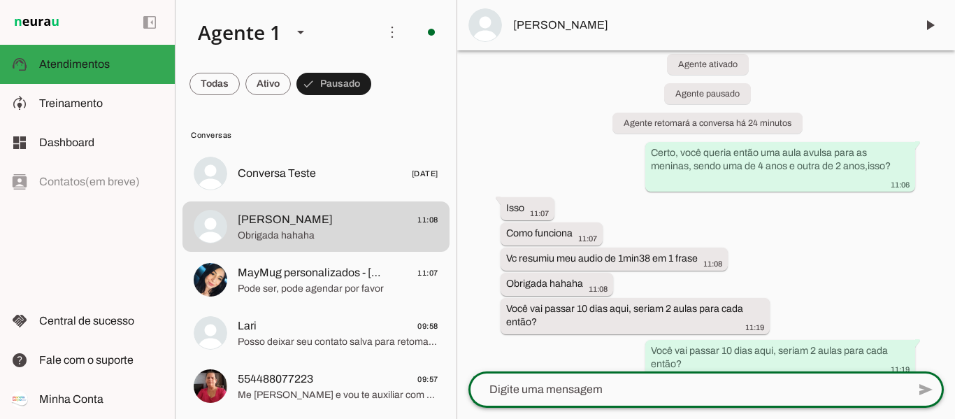
scroll to position [861, 0]
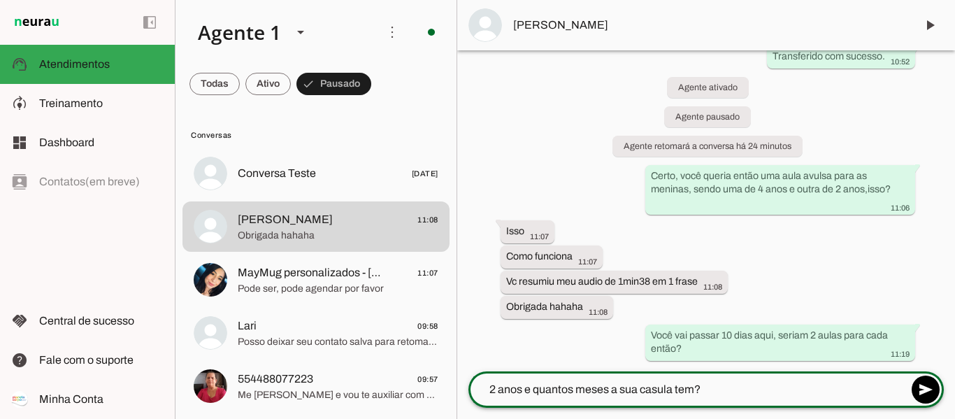
type textarea "2 anos e quantos meses a sua casula tem?"
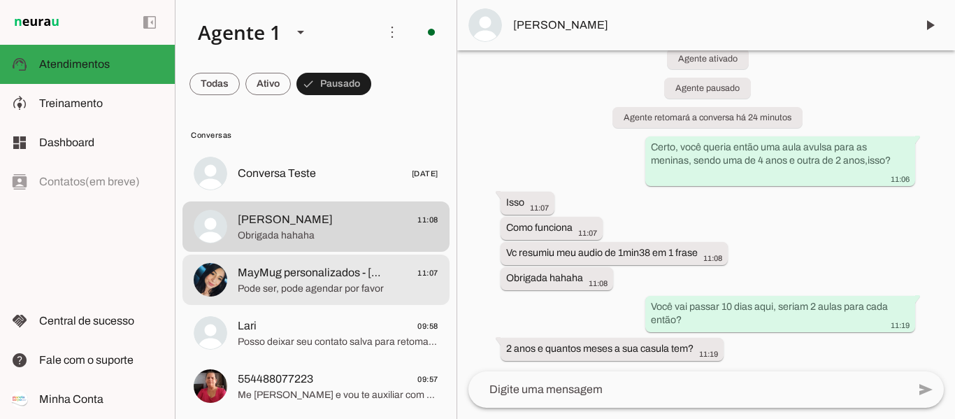
click at [281, 285] on span "Pode ser, pode agendar por favor" at bounding box center [338, 289] width 201 height 14
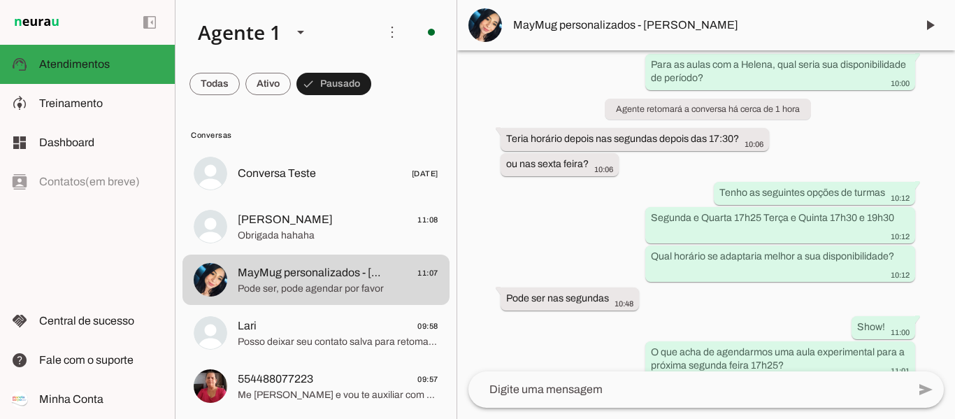
scroll to position [2086, 0]
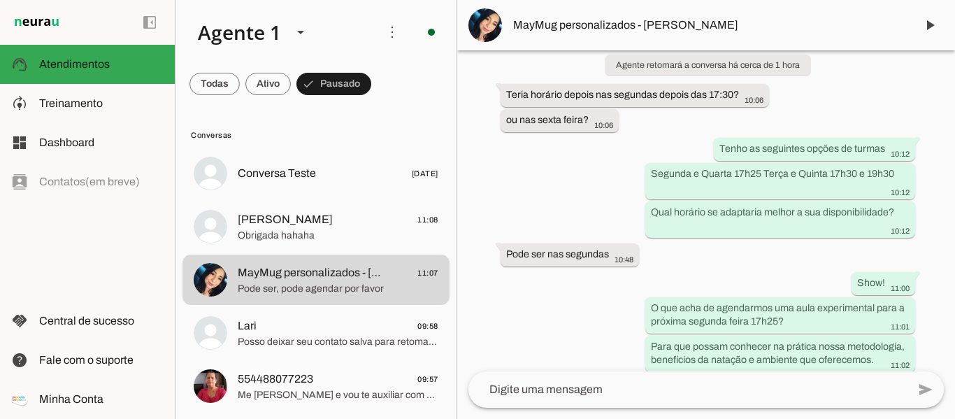
click at [585, 390] on textarea at bounding box center [687, 389] width 439 height 17
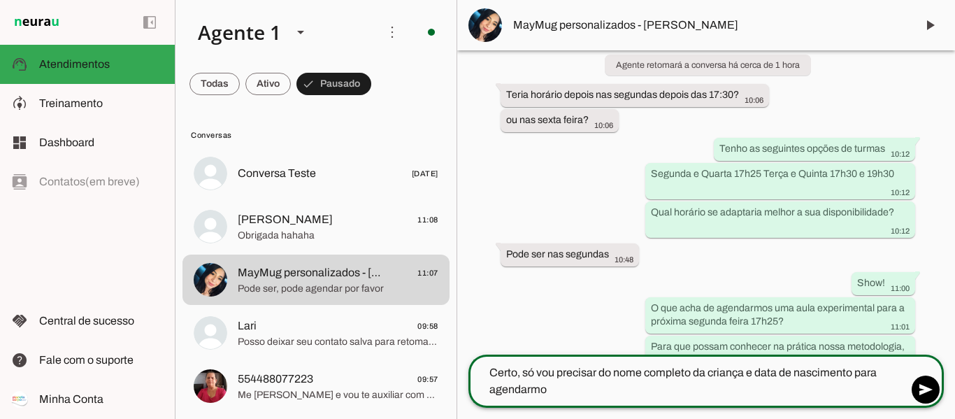
type textarea "Certo, só vou precisar do nome completo da criança e data de nascimento para ag…"
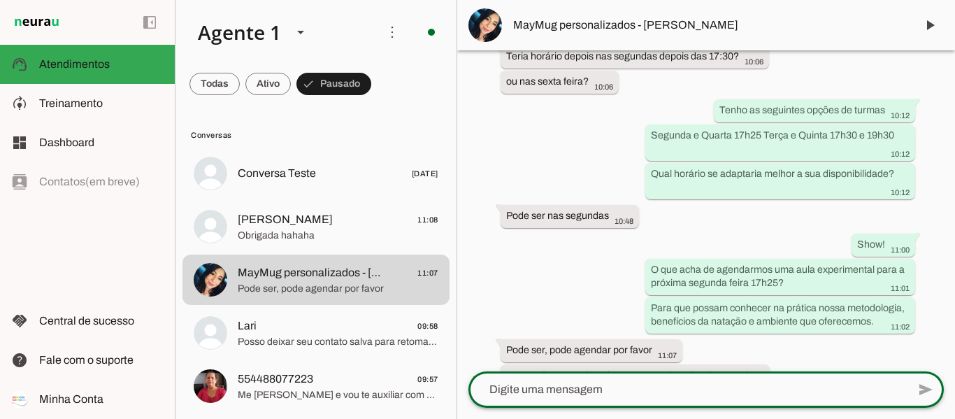
scroll to position [2128, 0]
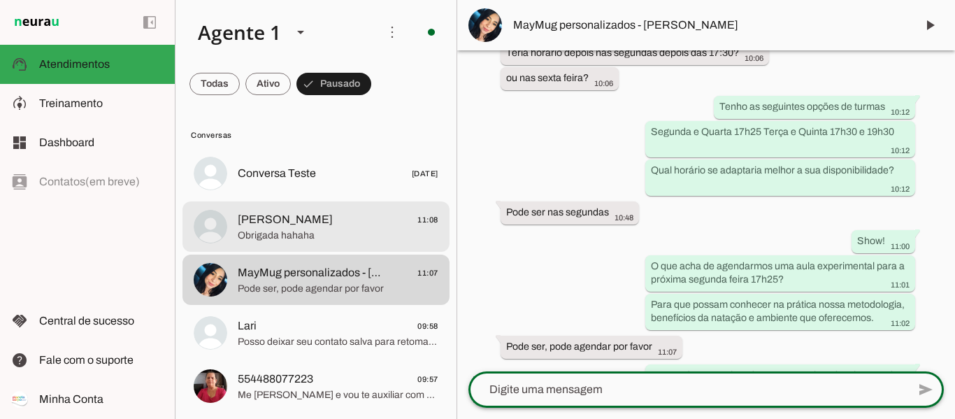
click at [294, 232] on span "Obrigada hahaha" at bounding box center [338, 236] width 201 height 14
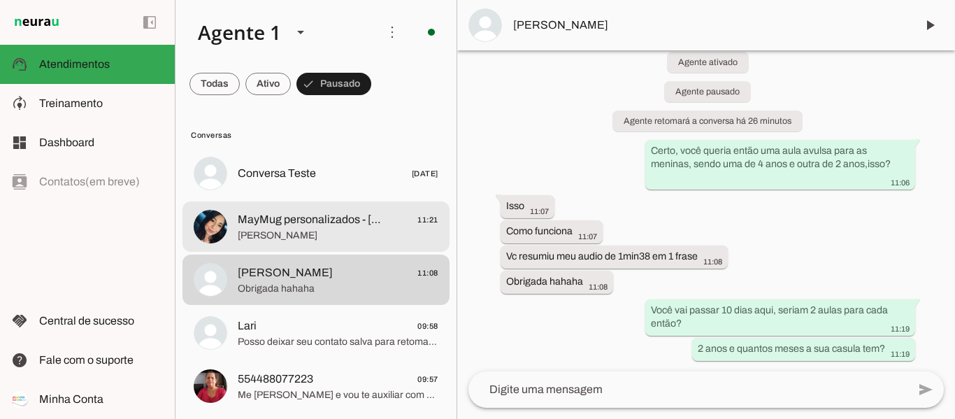
click at [303, 223] on span "MayMug personalizados - [PERSON_NAME]" at bounding box center [310, 219] width 144 height 17
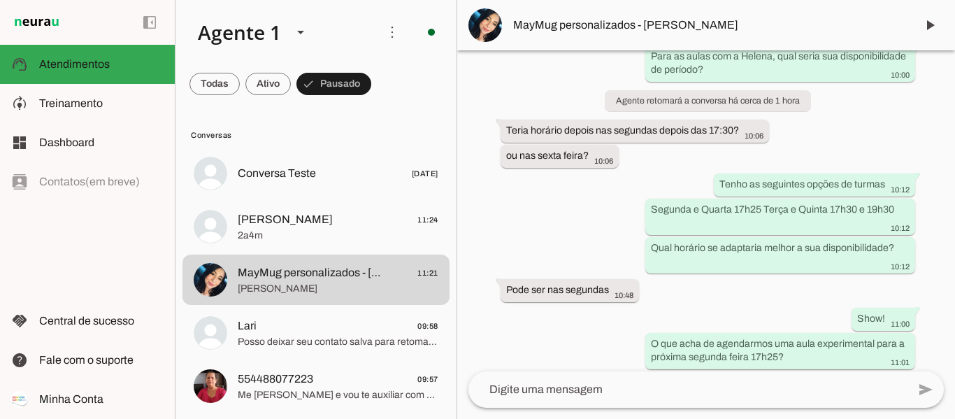
scroll to position [2156, 0]
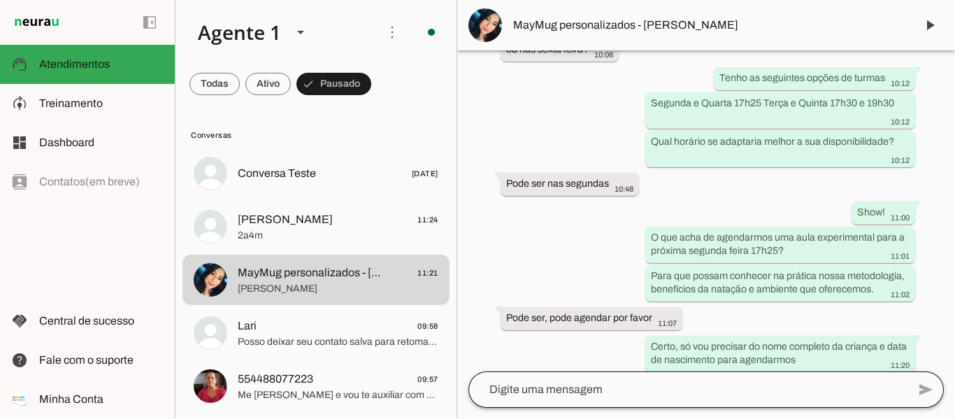
click at [640, 398] on div at bounding box center [687, 389] width 439 height 36
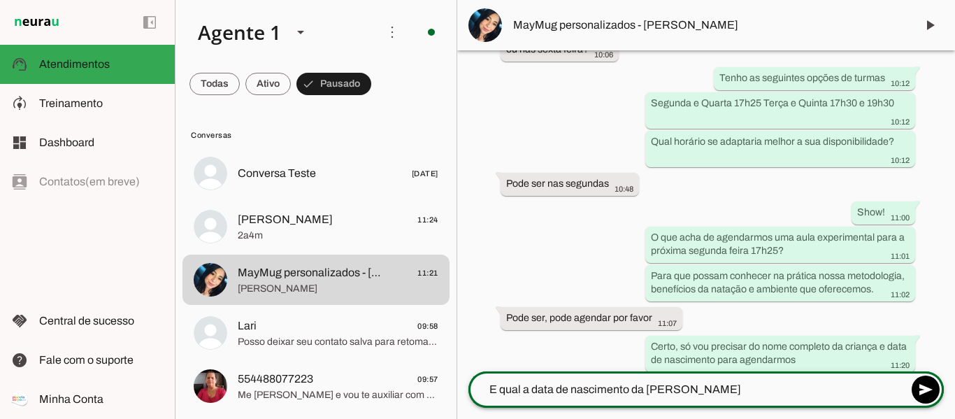
type textarea "E qual a data de nascimento da [PERSON_NAME]?"
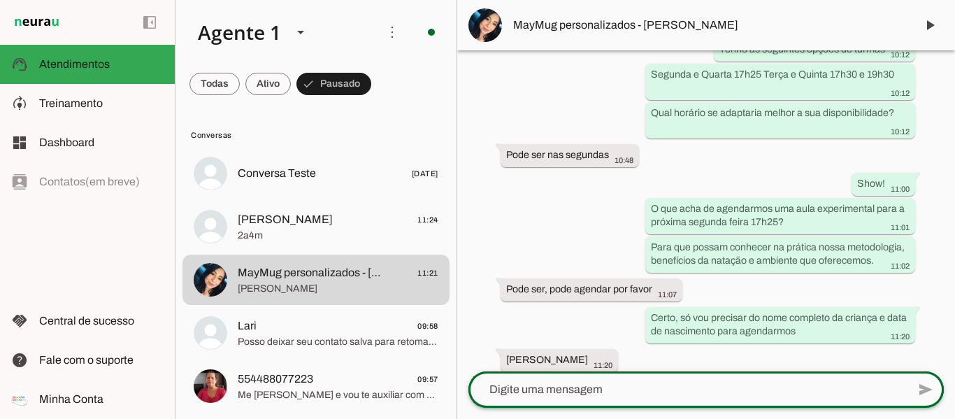
scroll to position [2214, 0]
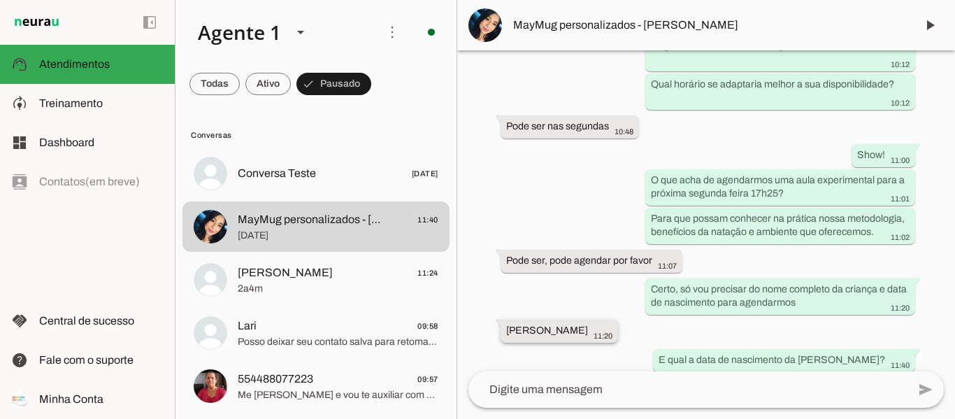
drag, startPoint x: 503, startPoint y: 289, endPoint x: 593, endPoint y: 289, distance: 90.9
click at [593, 319] on whatsapp-message-bubble "[PERSON_NAME] 11:20" at bounding box center [558, 330] width 117 height 23
drag, startPoint x: 503, startPoint y: 348, endPoint x: 558, endPoint y: 348, distance: 55.9
click at [558, 377] on whatsapp-message-bubble "[DATE] 11:40" at bounding box center [534, 388] width 68 height 23
click at [557, 20] on span "MayMug personalizados - [PERSON_NAME]" at bounding box center [708, 25] width 391 height 17
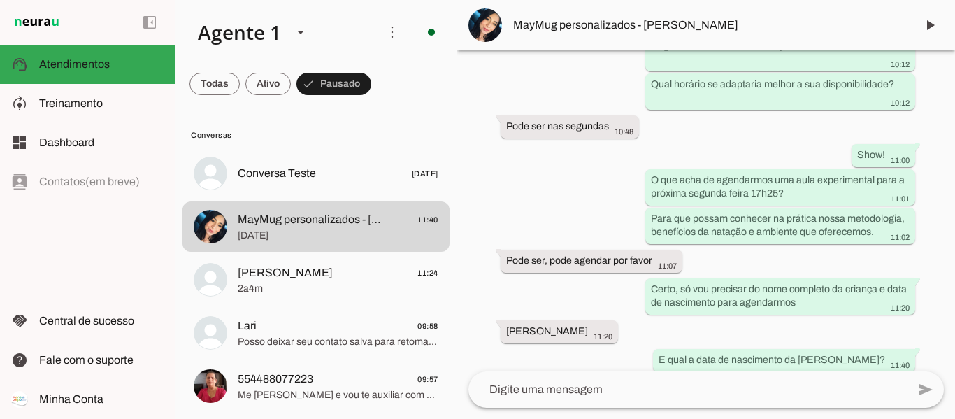
scroll to position [4334, 0]
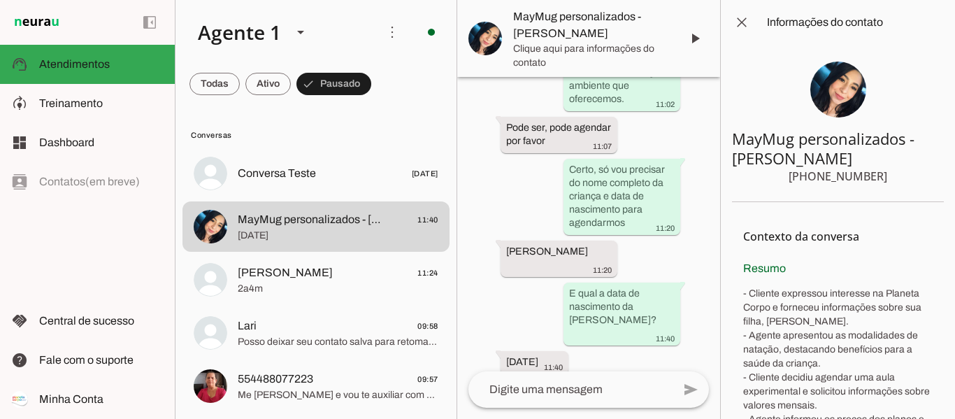
drag, startPoint x: 820, startPoint y: 178, endPoint x: 890, endPoint y: 178, distance: 70.6
click at [890, 178] on section "MayMug personalizados - [PERSON_NAME] [PHONE_NUMBER]" at bounding box center [838, 123] width 212 height 157
click at [690, 194] on div "Agente ativado há cerca de 15 horas Olá, tenho interesse em conhecer a Planeta …" at bounding box center [588, 224] width 263 height 294
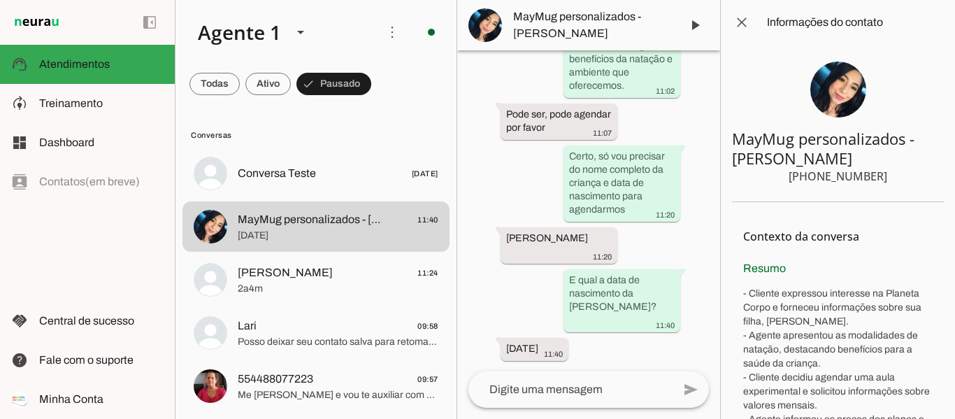
drag, startPoint x: 812, startPoint y: 174, endPoint x: 879, endPoint y: 176, distance: 66.4
click at [879, 176] on section "MayMug personalizados - [PERSON_NAME] [PHONE_NUMBER]" at bounding box center [838, 123] width 212 height 157
click at [739, 20] on span at bounding box center [742, 23] width 34 height 34
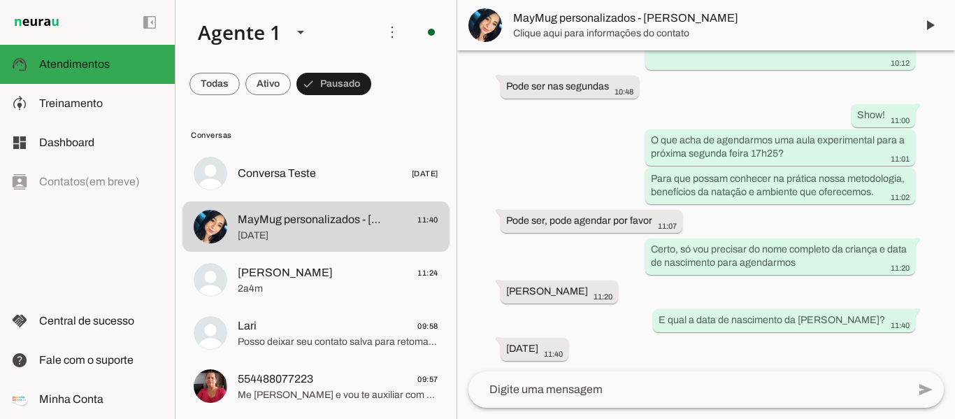
scroll to position [2214, 0]
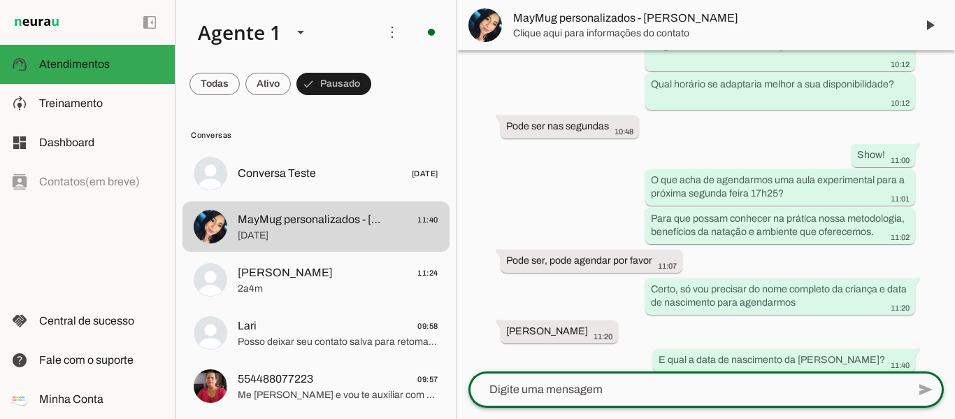
click at [591, 391] on textarea at bounding box center [687, 389] width 439 height 17
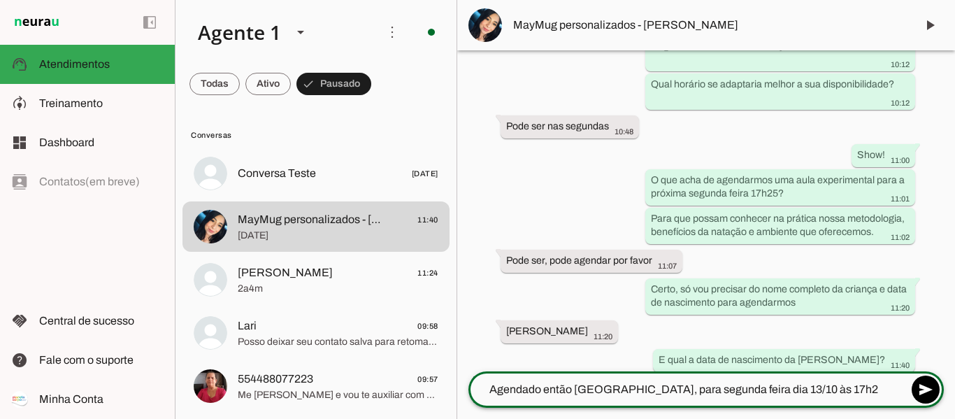
type textarea "Agendado então [GEOGRAPHIC_DATA], para segunda feira dia [DATE] 17h25"
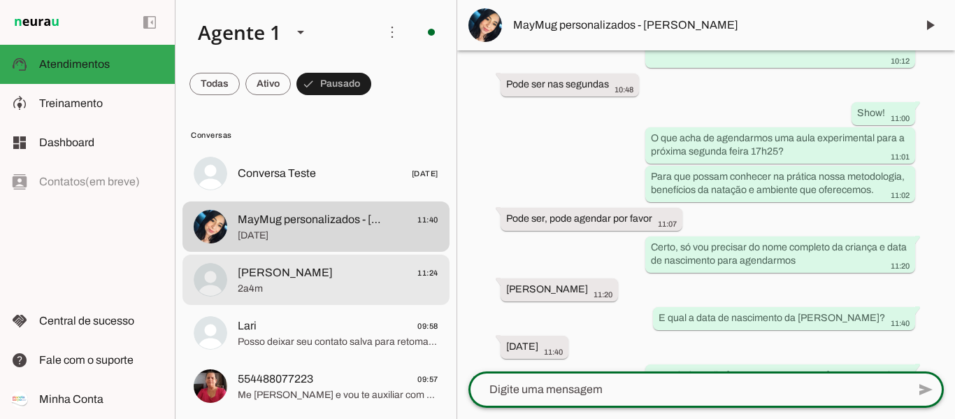
scroll to position [70, 0]
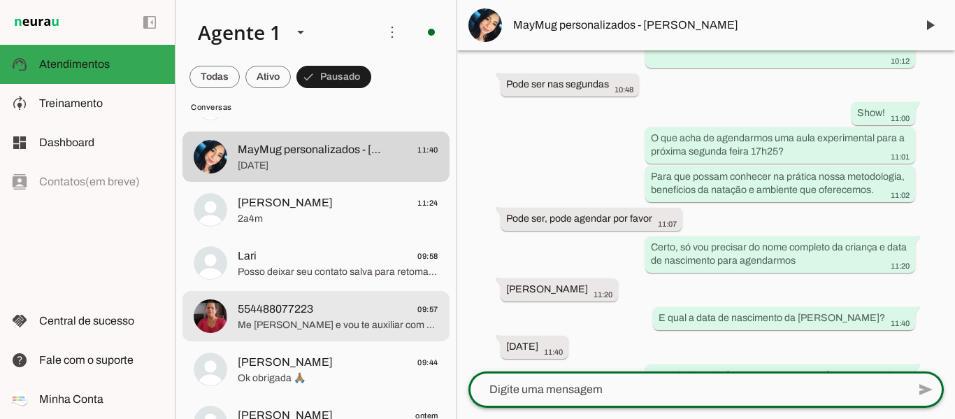
click at [274, 315] on span "554488077223" at bounding box center [275, 309] width 75 height 17
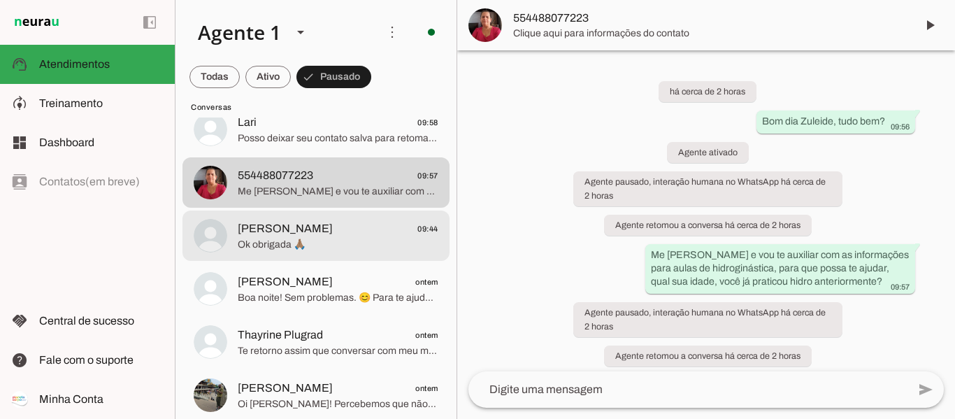
scroll to position [210, 0]
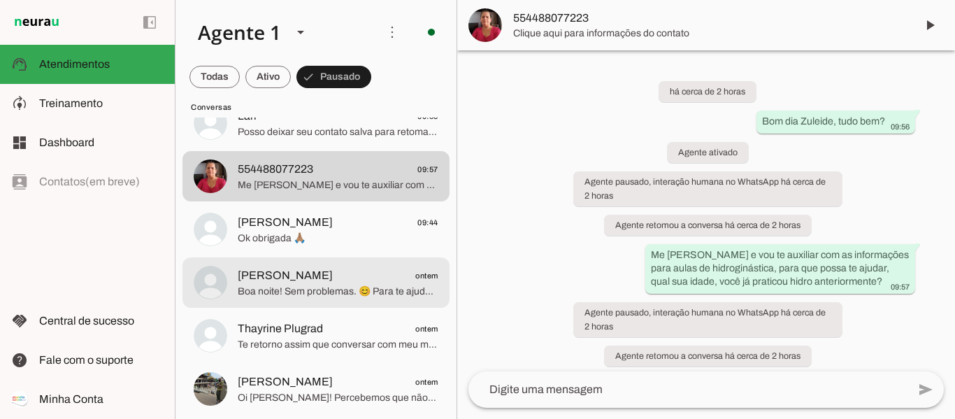
click at [269, 294] on span "Boa noite! Sem problemas. 😊 Para te ajudar com a Hidroginástica, poderia me inf…" at bounding box center [338, 291] width 201 height 14
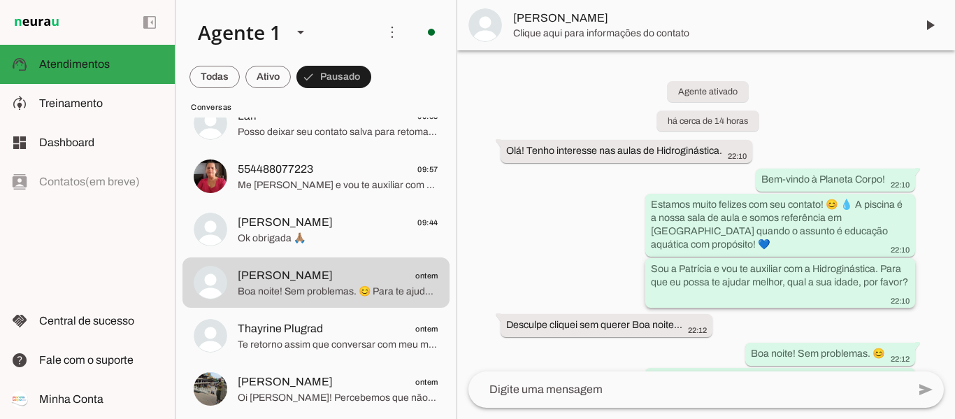
drag, startPoint x: 649, startPoint y: 267, endPoint x: 674, endPoint y: 298, distance: 40.2
click at [0, 0] on slot "Sou a Patrícia e vou te auxiliar com a Hidroginástica. Para que eu possa te aju…" at bounding box center [0, 0] width 0 height 0
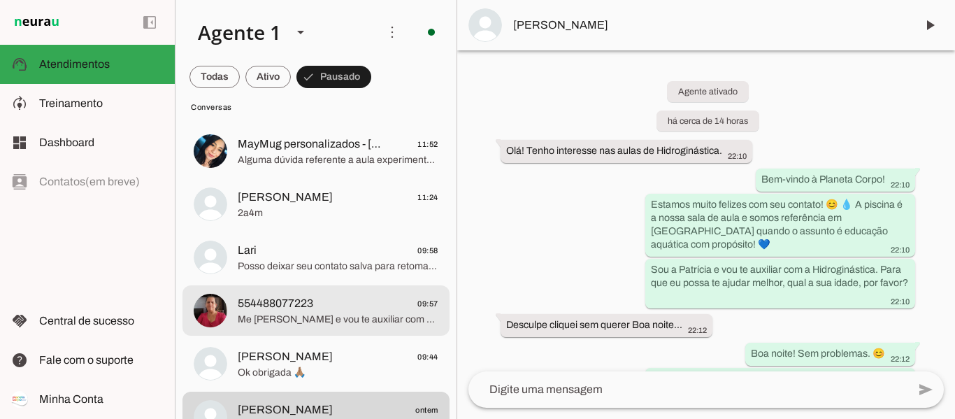
scroll to position [70, 0]
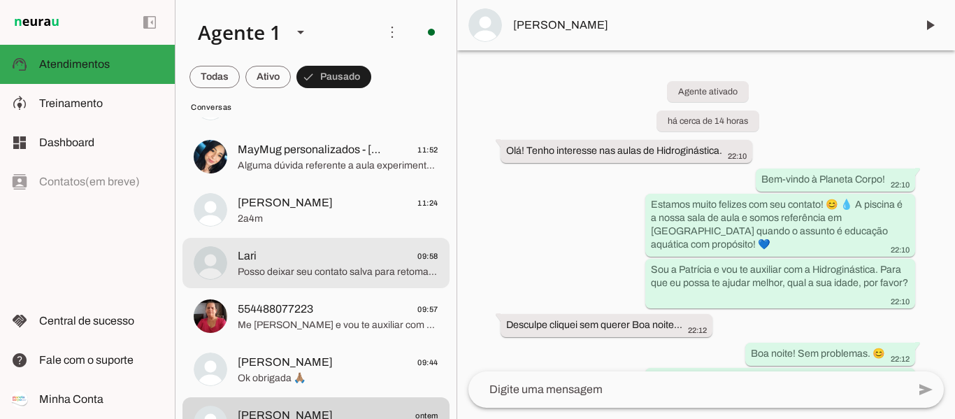
click at [301, 268] on span "Posso deixar seu contato salva para retomar nossa conversa em [GEOGRAPHIC_DATA]?" at bounding box center [338, 272] width 201 height 14
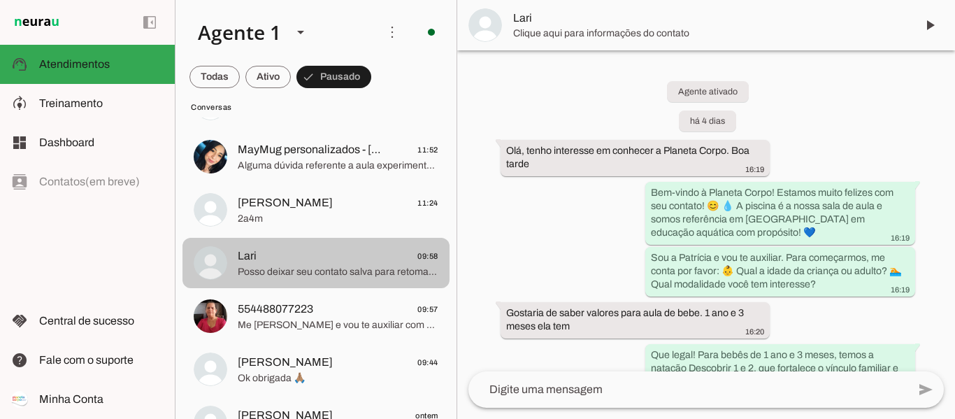
scroll to position [1232, 0]
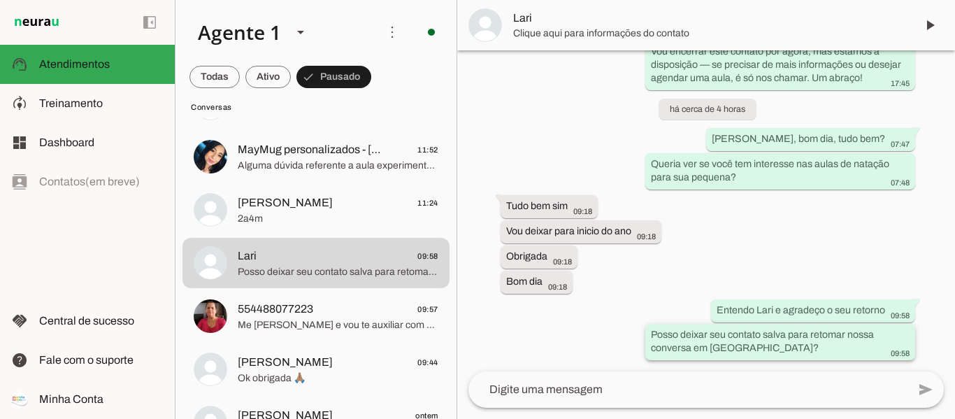
drag, startPoint x: 648, startPoint y: 334, endPoint x: 747, endPoint y: 348, distance: 100.2
click at [747, 348] on div "Posso deixar seu contato salva para retomar nossa conversa em [GEOGRAPHIC_DATA]…" at bounding box center [780, 343] width 259 height 31
